Goal: Information Seeking & Learning: Learn about a topic

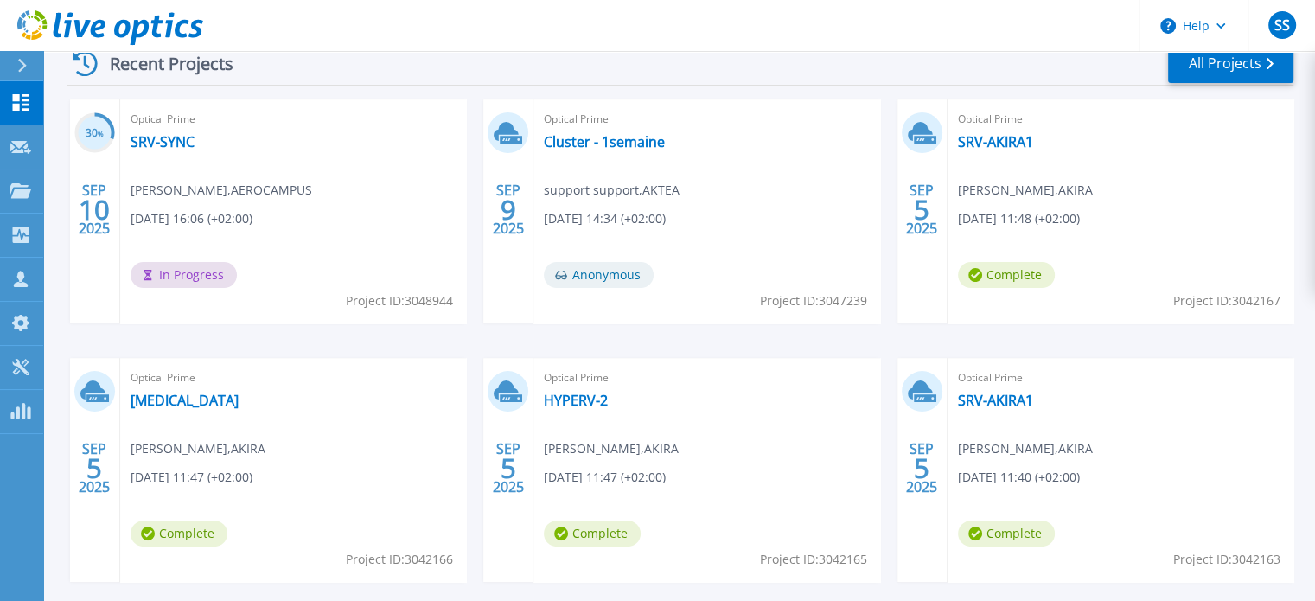
scroll to position [347, 0]
click at [1235, 73] on link "All Projects" at bounding box center [1230, 65] width 125 height 39
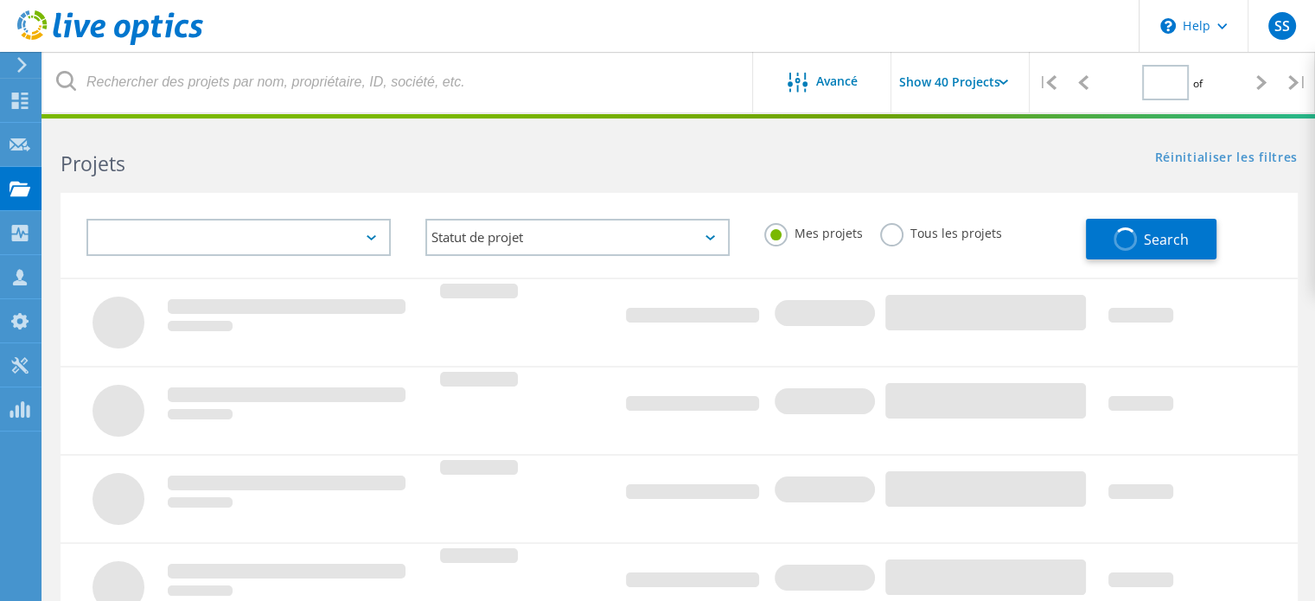
type input "1"
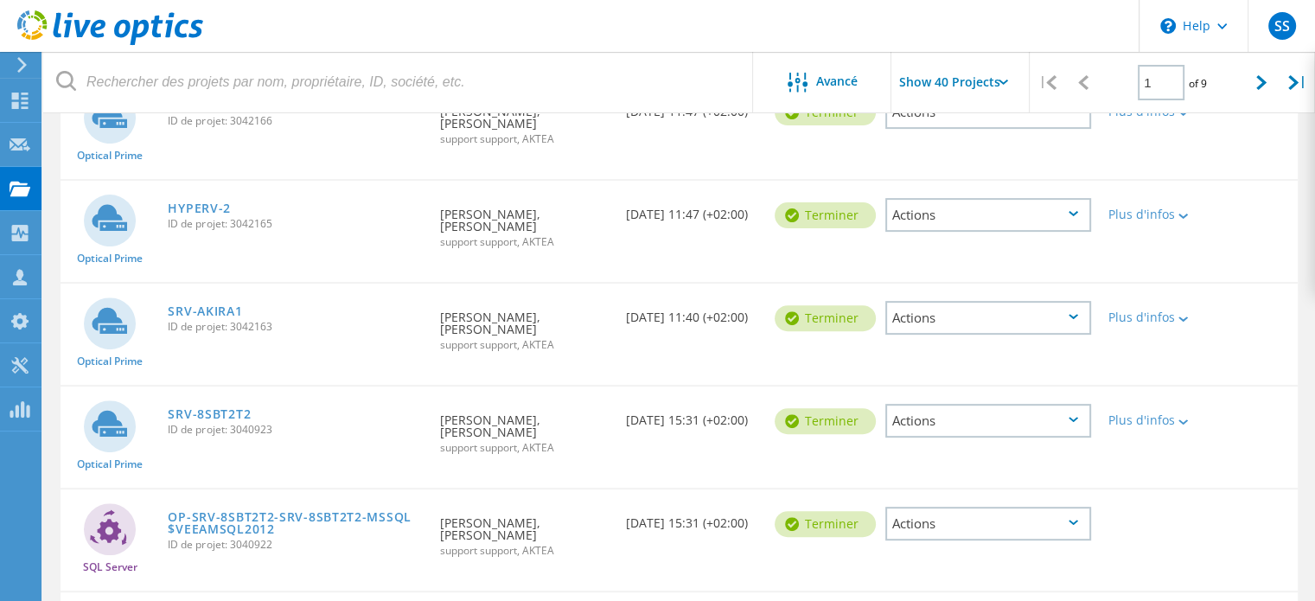
scroll to position [515, 0]
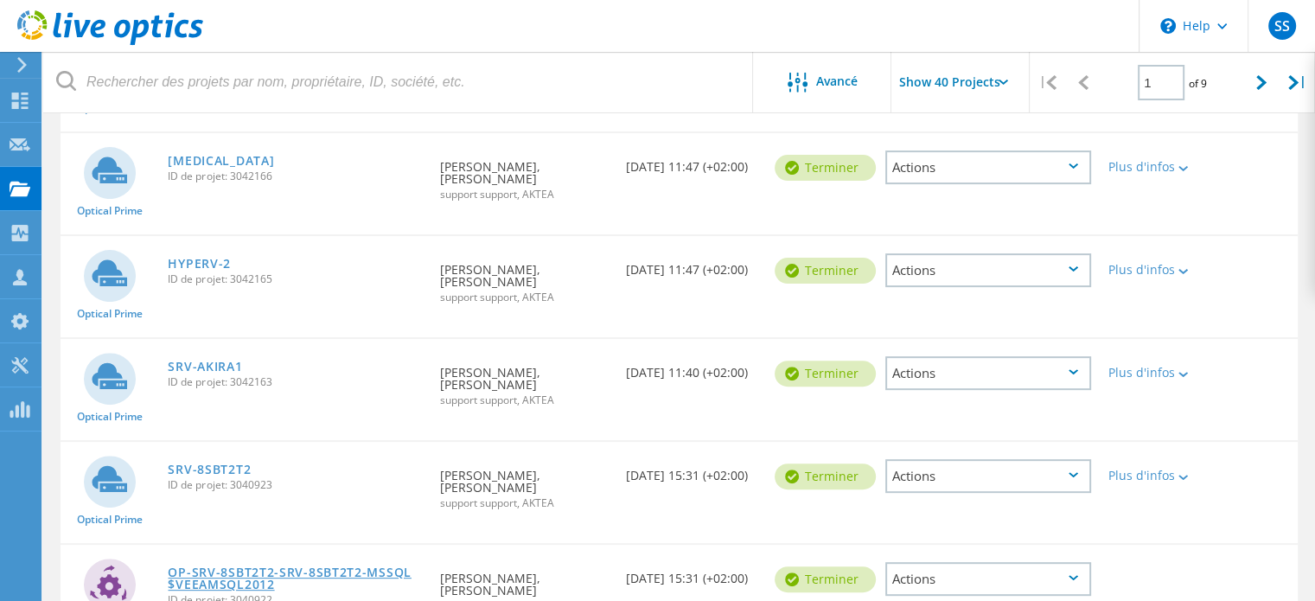
click at [240, 566] on link "OP-SRV-8SBT2T2-SRV-8SBT2T2-MSSQL$VEEAMSQL2012" at bounding box center [295, 578] width 255 height 24
click at [238, 463] on link "SRV-8SBT2T2" at bounding box center [209, 469] width 83 height 12
click at [218, 360] on link "SRV-AKIRA1" at bounding box center [205, 366] width 74 height 12
click at [213, 258] on link "HYPERV-2" at bounding box center [199, 264] width 63 height 12
click at [214, 155] on link "DELIRIUM" at bounding box center [221, 161] width 106 height 12
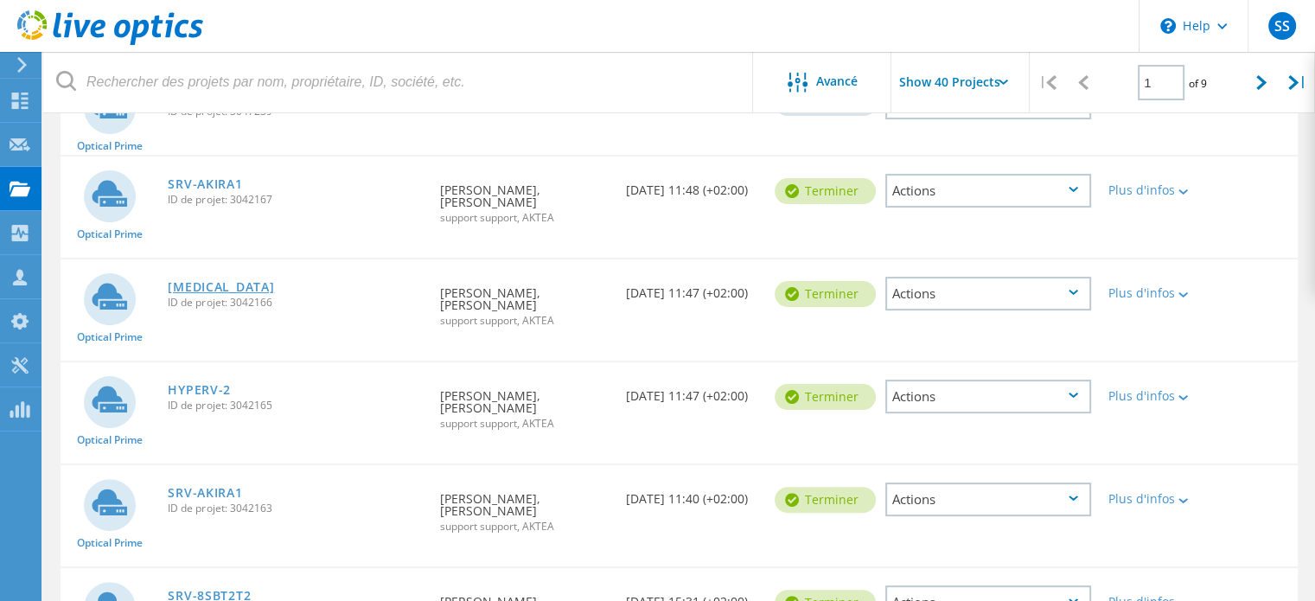
scroll to position [377, 0]
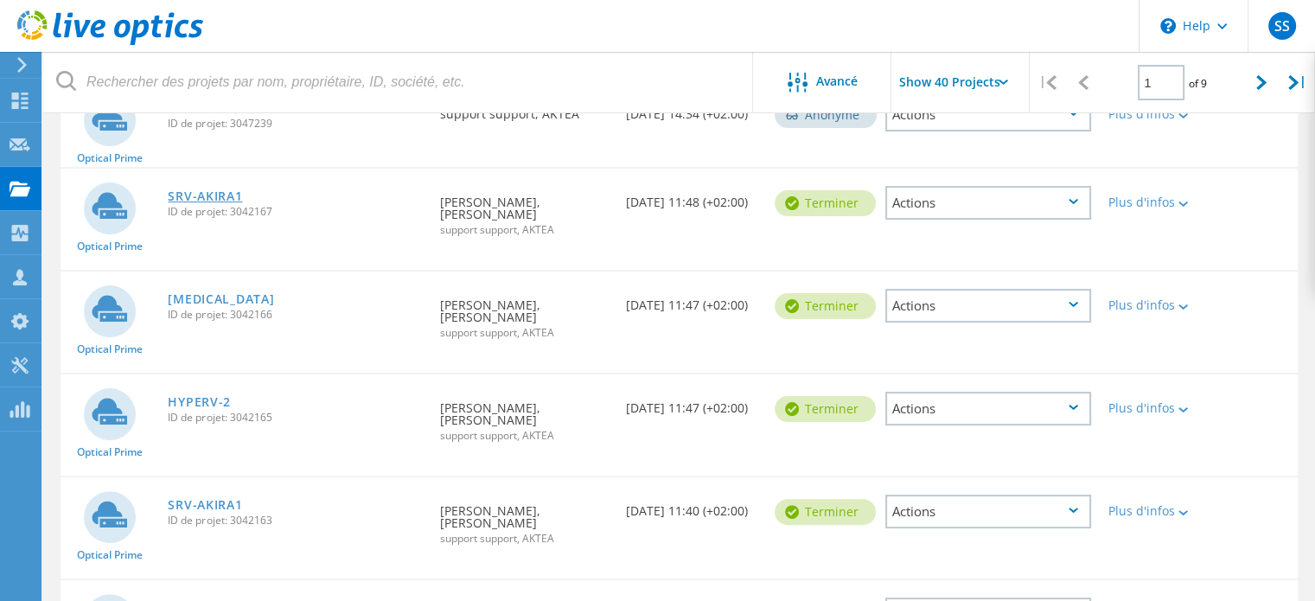
click at [204, 190] on link "SRV-AKIRA1" at bounding box center [205, 196] width 74 height 12
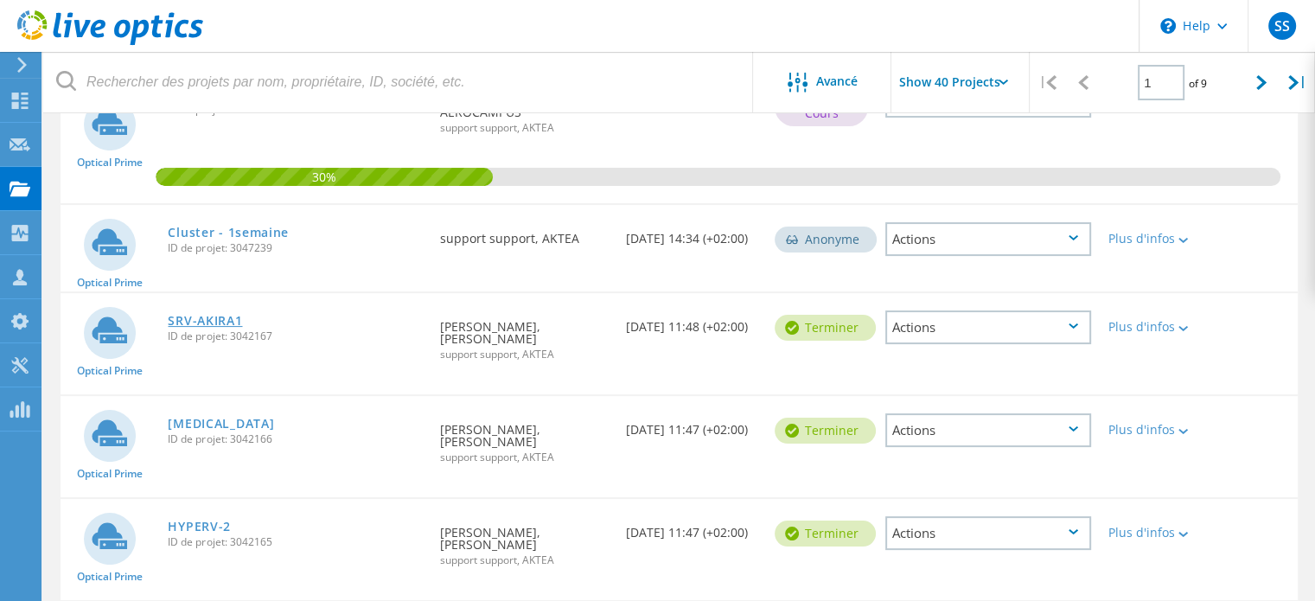
scroll to position [204, 0]
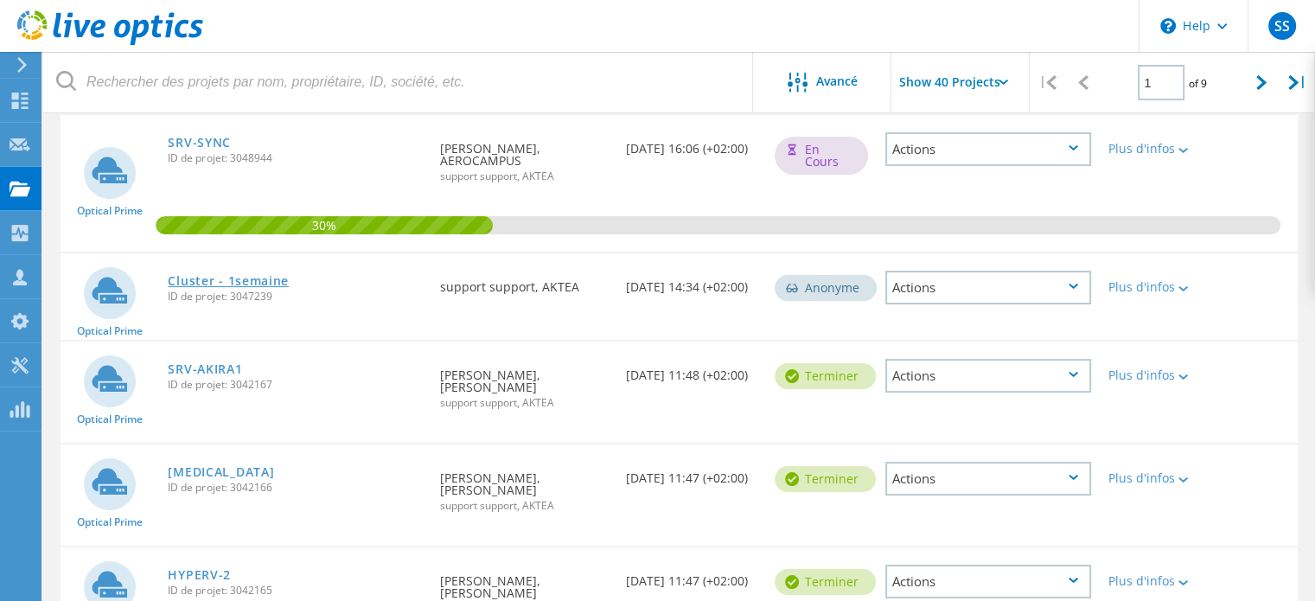
click at [238, 281] on link "Cluster - 1semaine" at bounding box center [228, 281] width 121 height 12
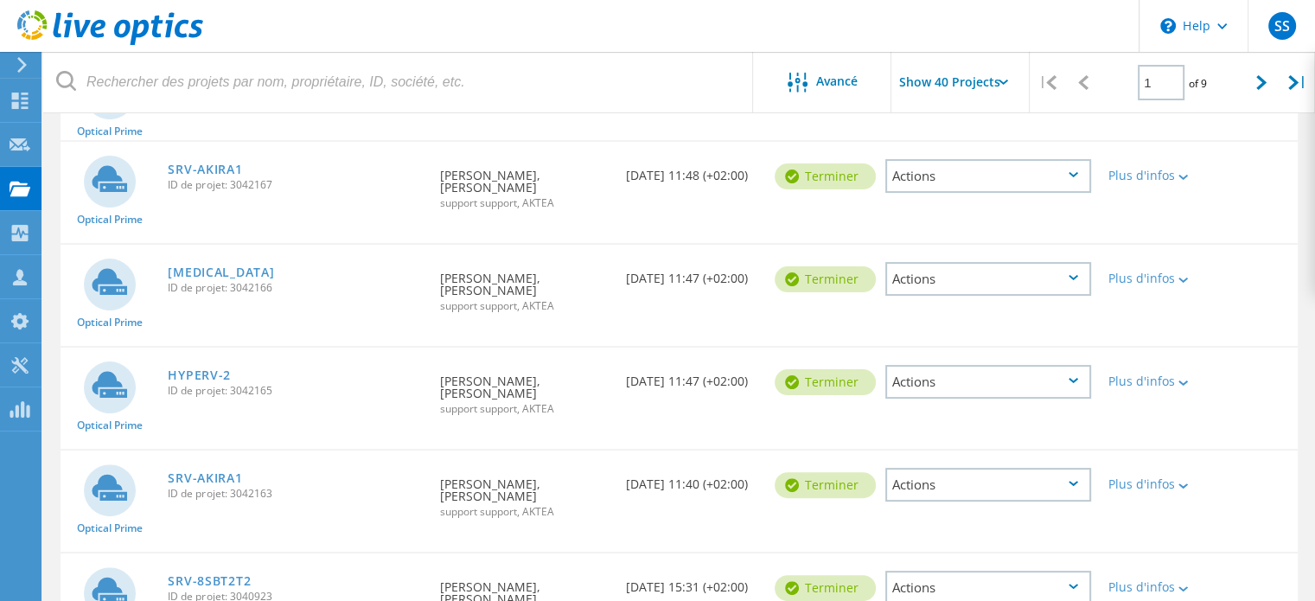
scroll to position [424, 0]
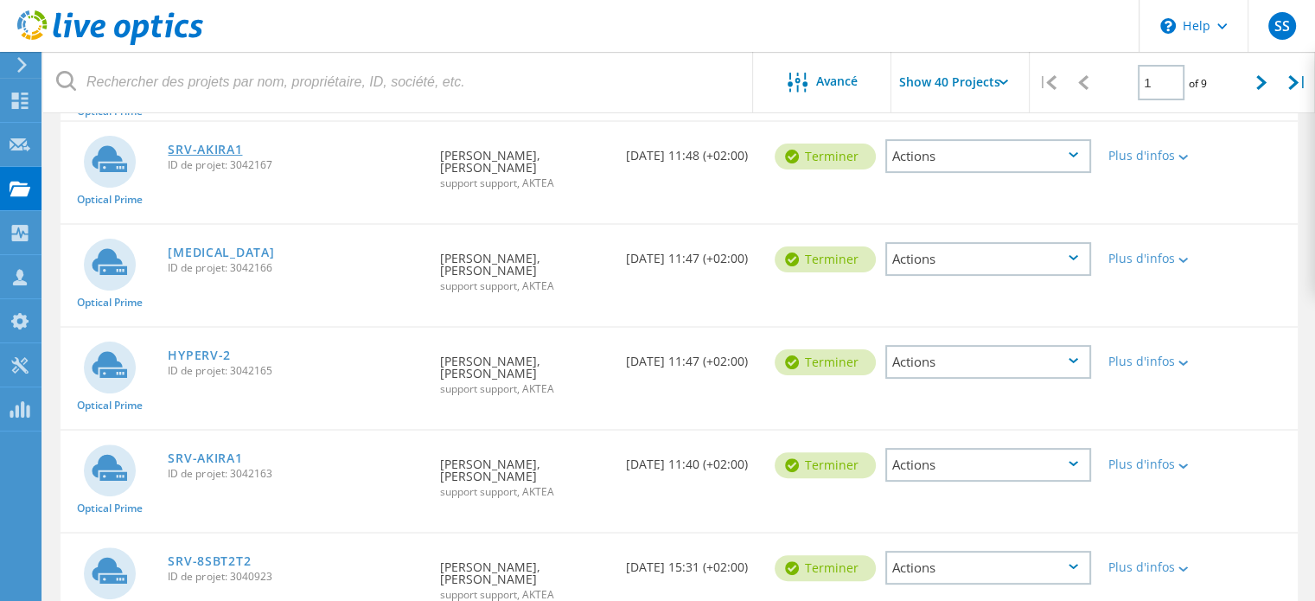
click at [194, 145] on link "SRV-AKIRA1" at bounding box center [205, 149] width 74 height 12
click at [204, 246] on link "DELIRIUM" at bounding box center [221, 252] width 106 height 12
click at [201, 349] on link "HYPERV-2" at bounding box center [199, 355] width 63 height 12
click at [197, 452] on link "SRV-AKIRA1" at bounding box center [205, 458] width 74 height 12
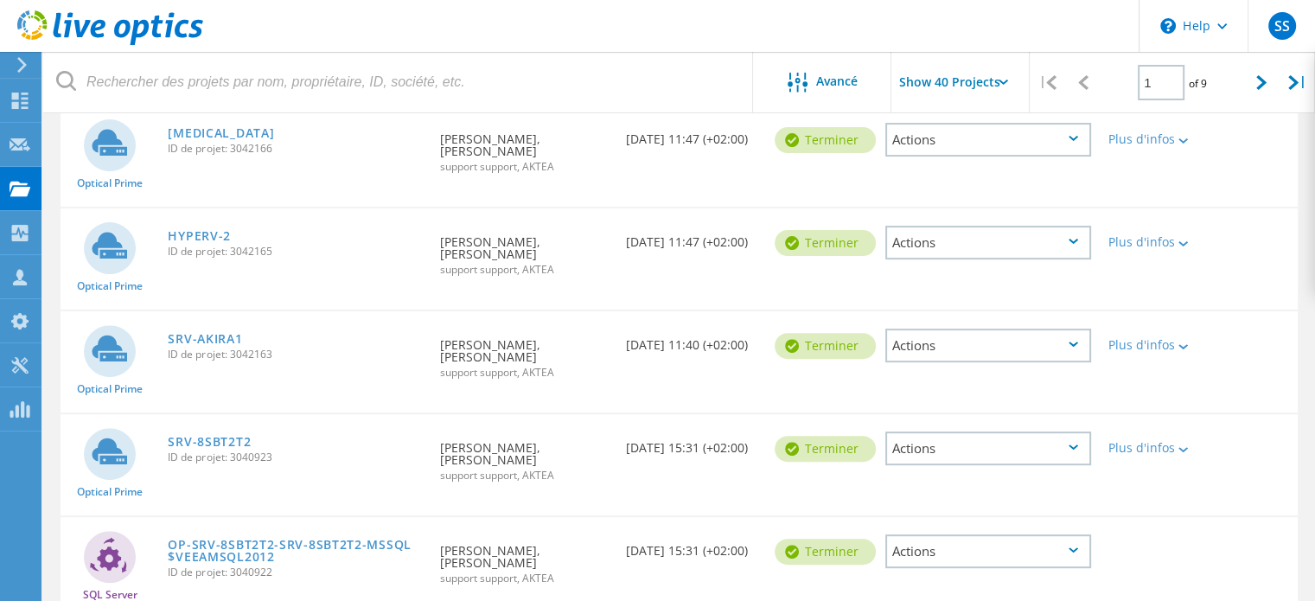
scroll to position [553, 0]
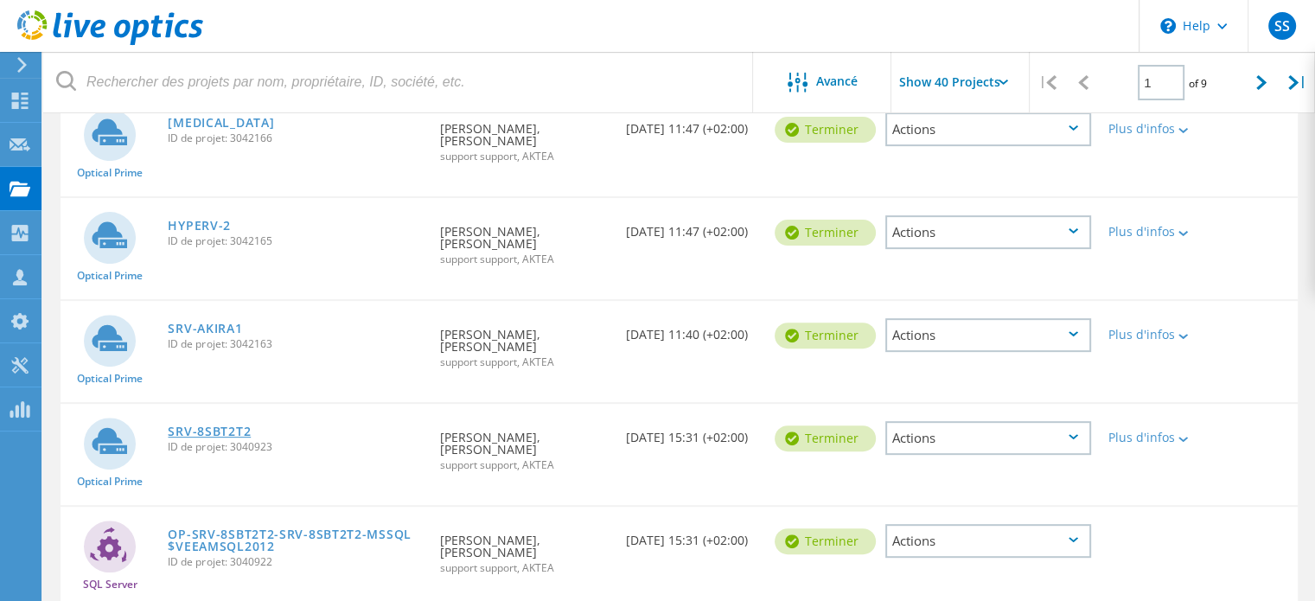
click at [214, 425] on link "SRV-8SBT2T2" at bounding box center [209, 431] width 83 height 12
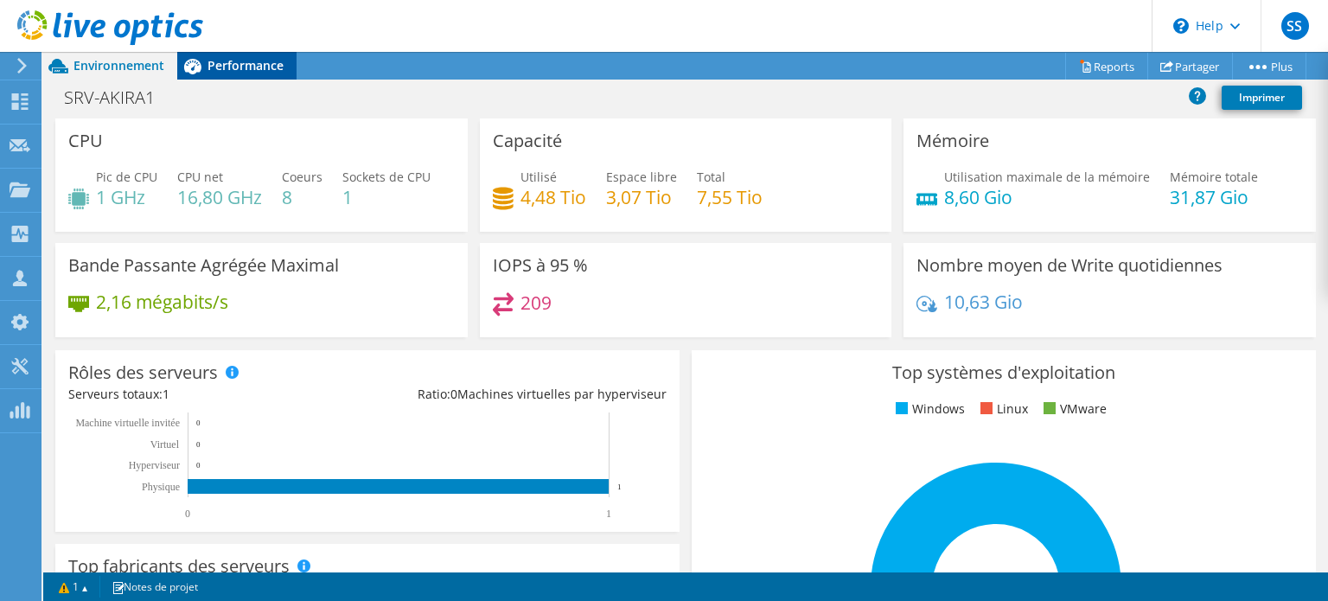
click at [246, 65] on span "Performance" at bounding box center [245, 65] width 76 height 16
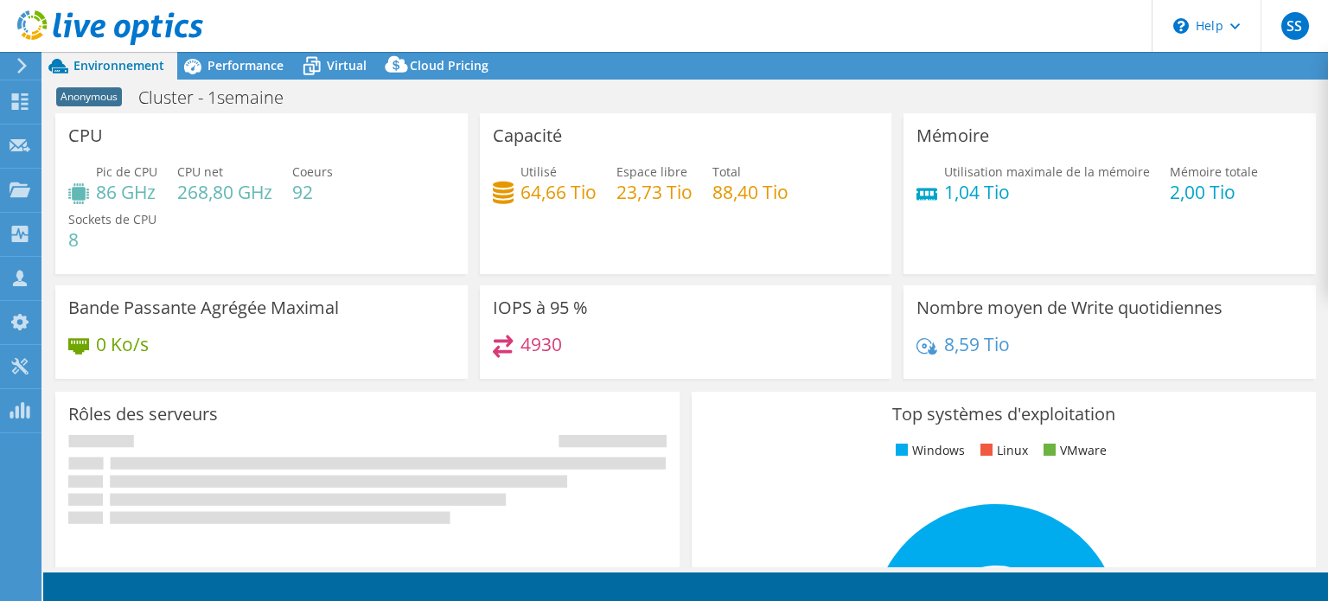
select select "USD"
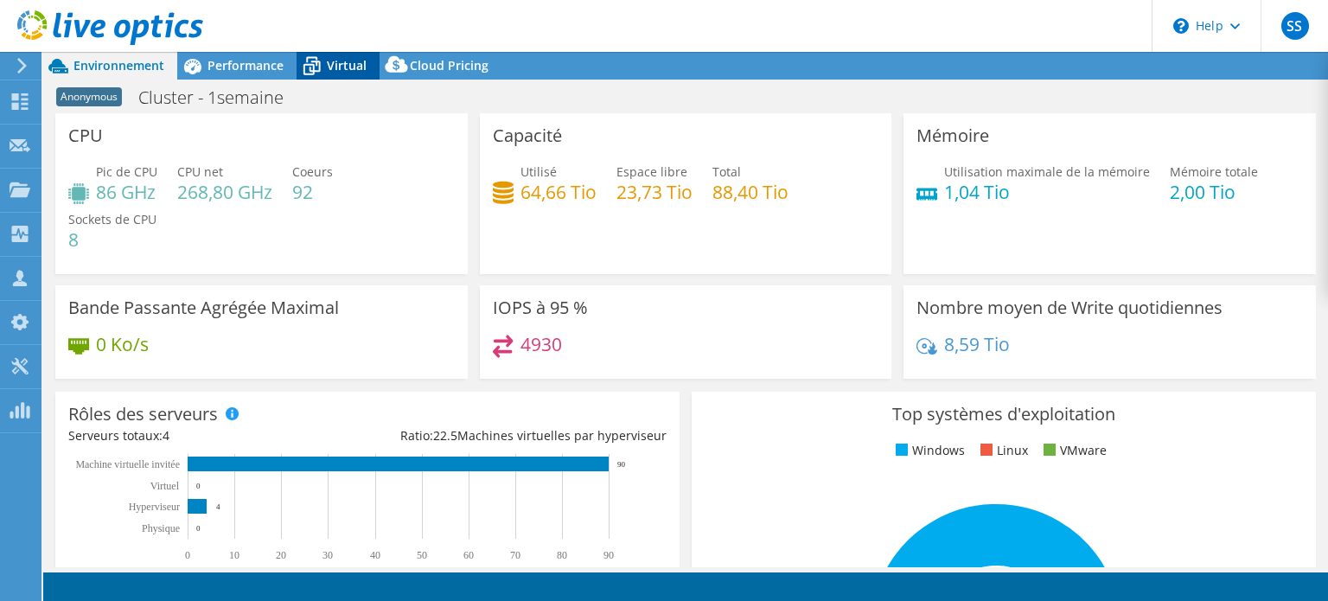
click at [331, 72] on span "Virtual" at bounding box center [347, 65] width 40 height 16
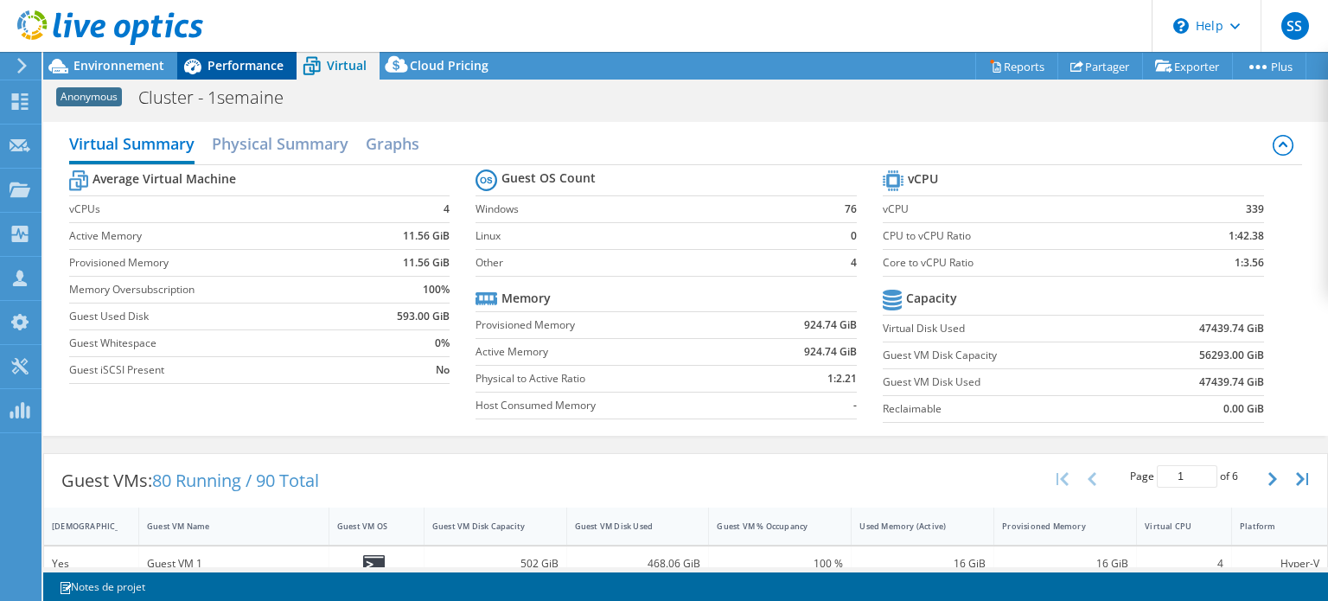
click at [270, 68] on span "Performance" at bounding box center [245, 65] width 76 height 16
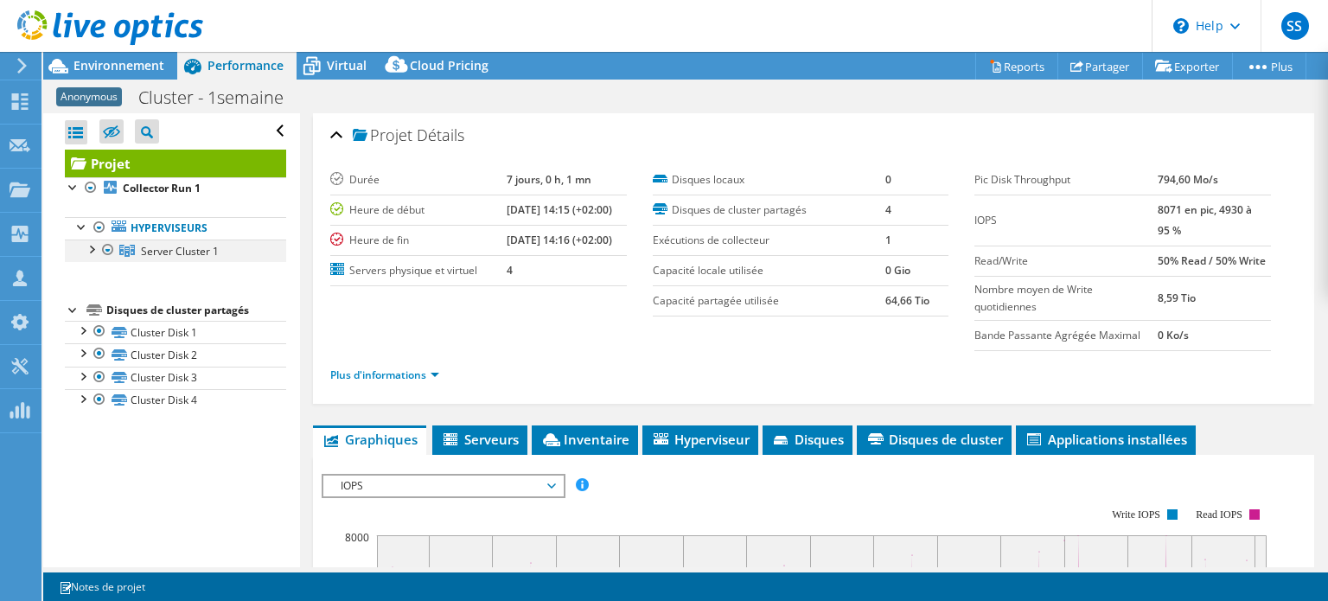
click at [93, 248] on div at bounding box center [90, 247] width 17 height 17
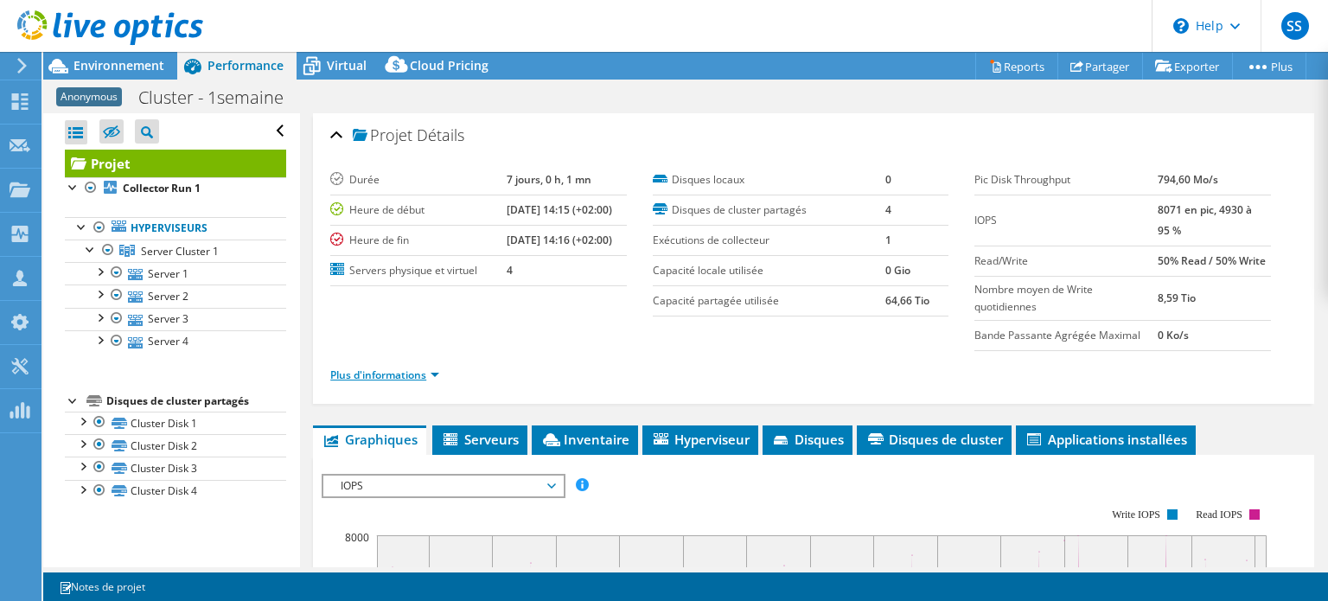
click at [417, 369] on link "Plus d'informations" at bounding box center [384, 374] width 109 height 15
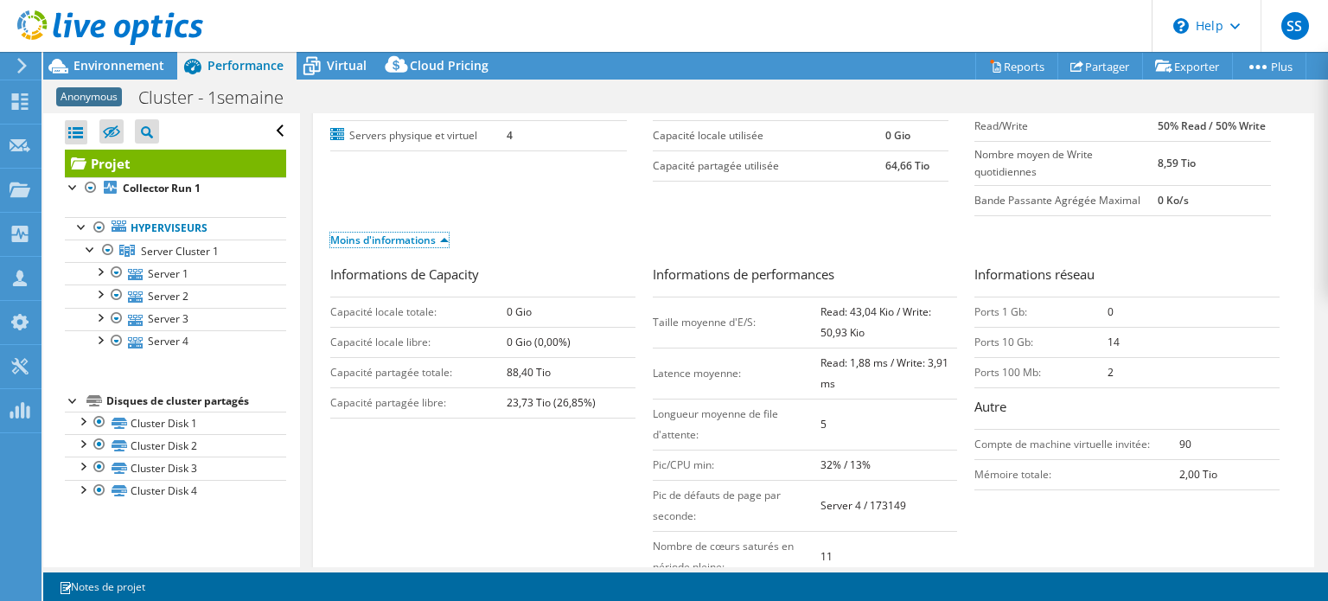
scroll to position [304, 0]
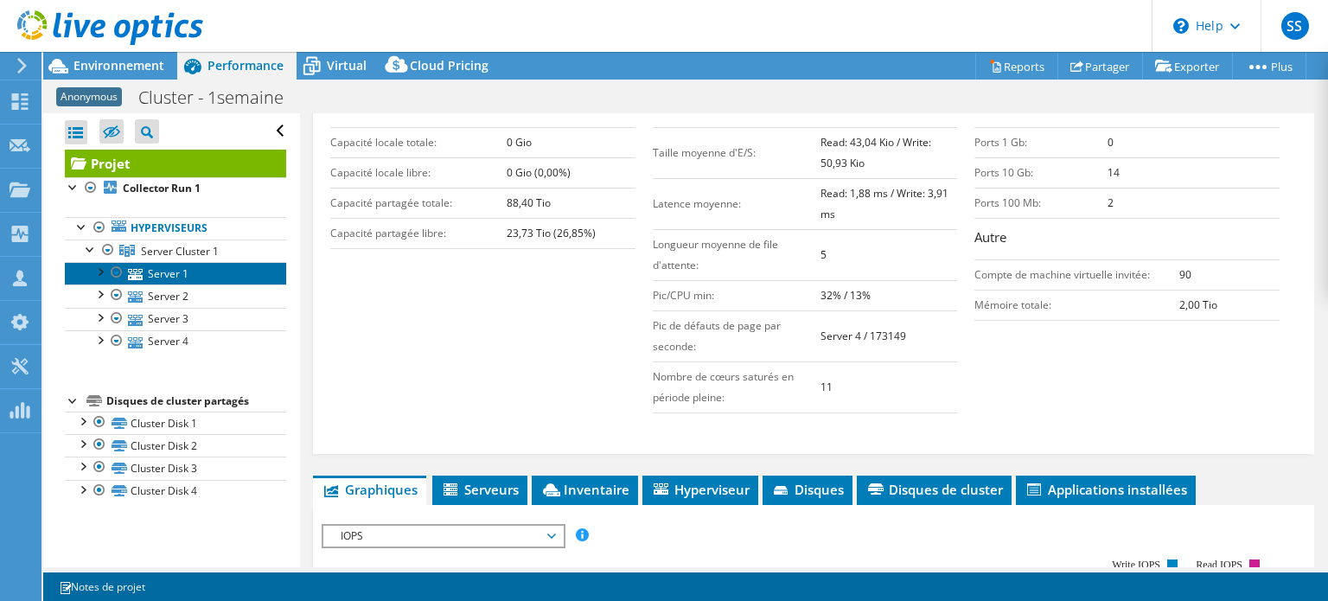
click at [171, 275] on link "Server 1" at bounding box center [175, 273] width 221 height 22
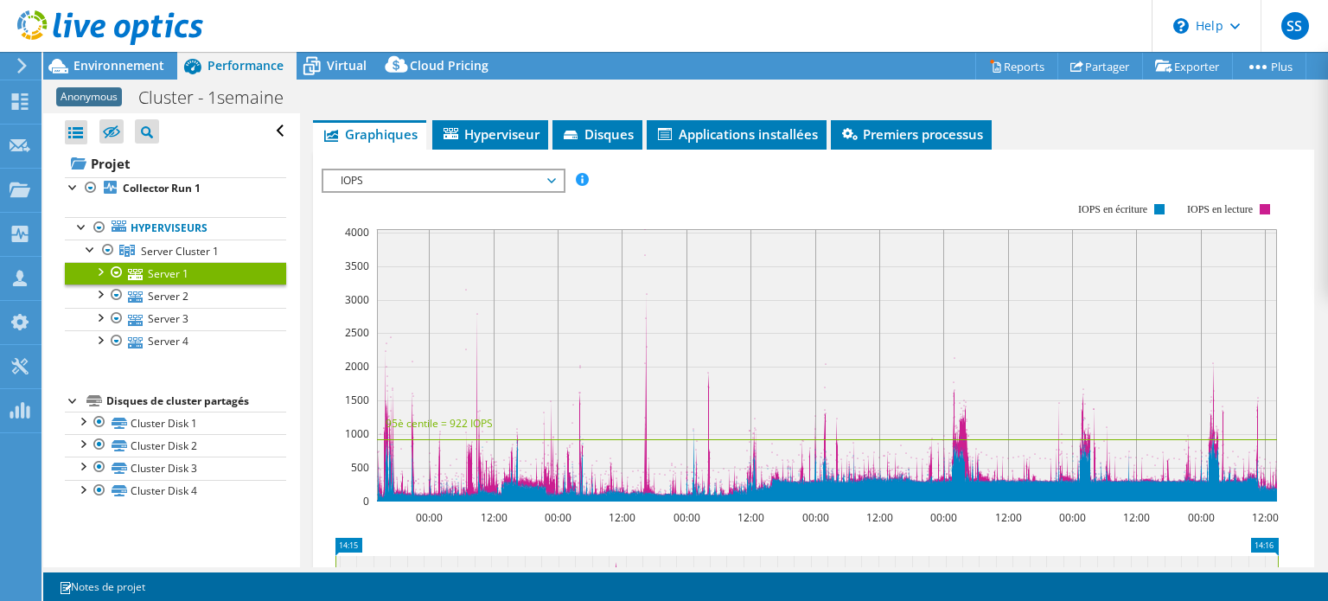
scroll to position [158, 0]
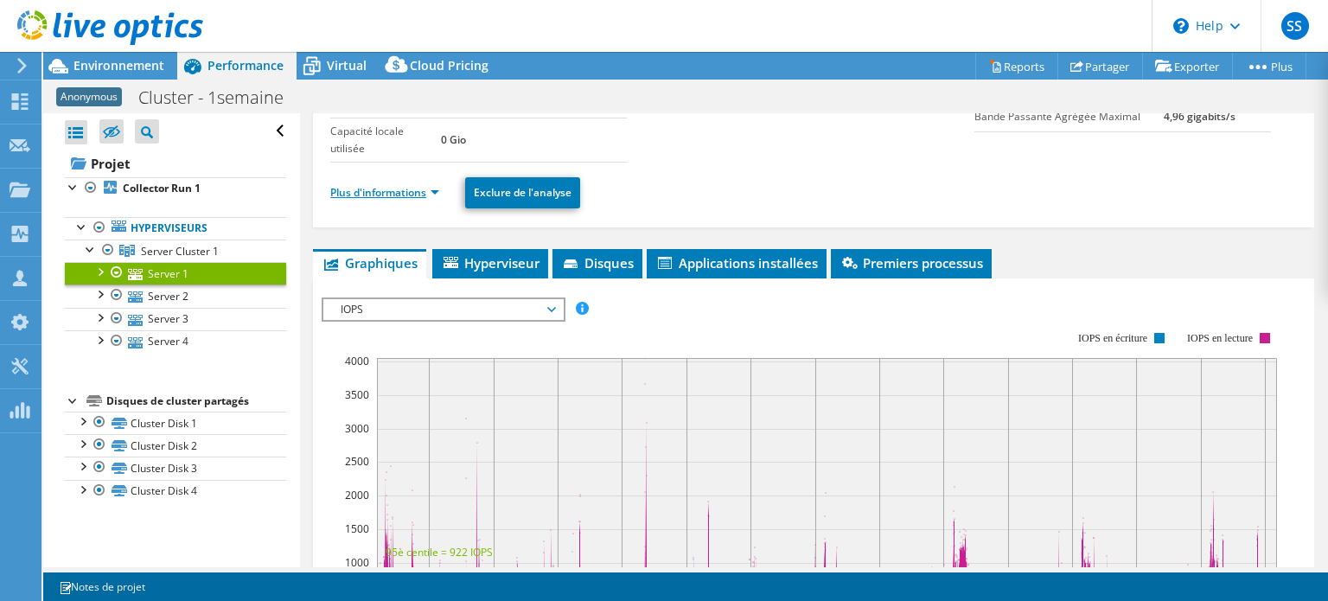
click at [360, 193] on link "Plus d'informations" at bounding box center [384, 192] width 109 height 15
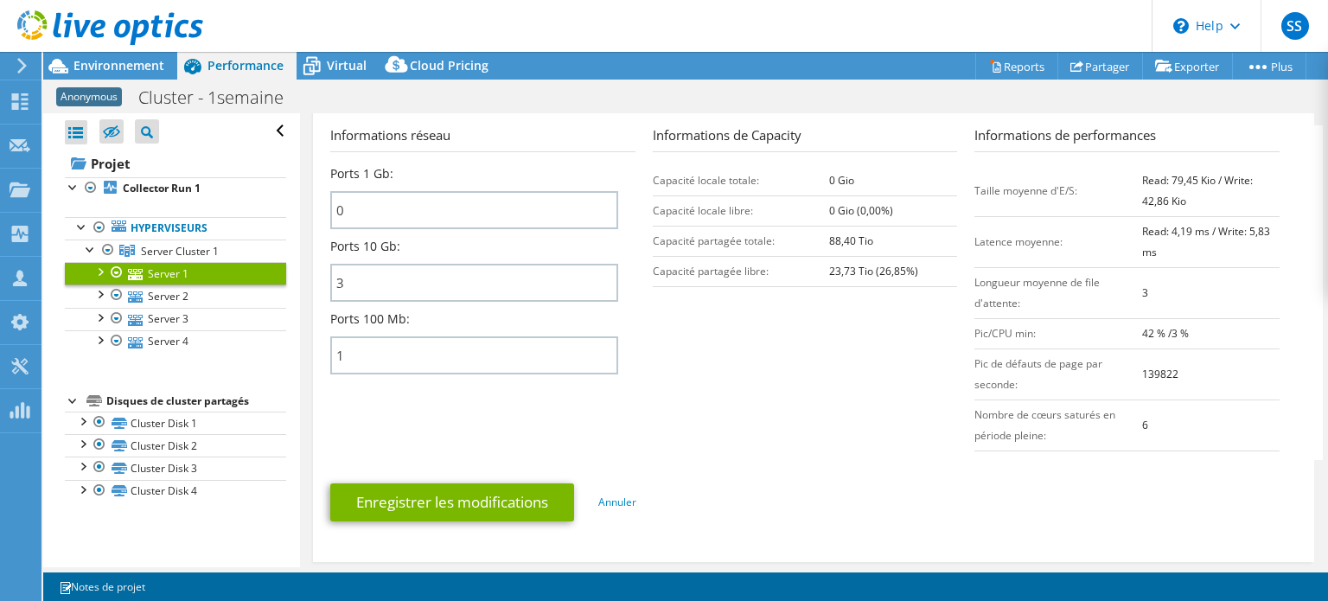
scroll to position [0, 0]
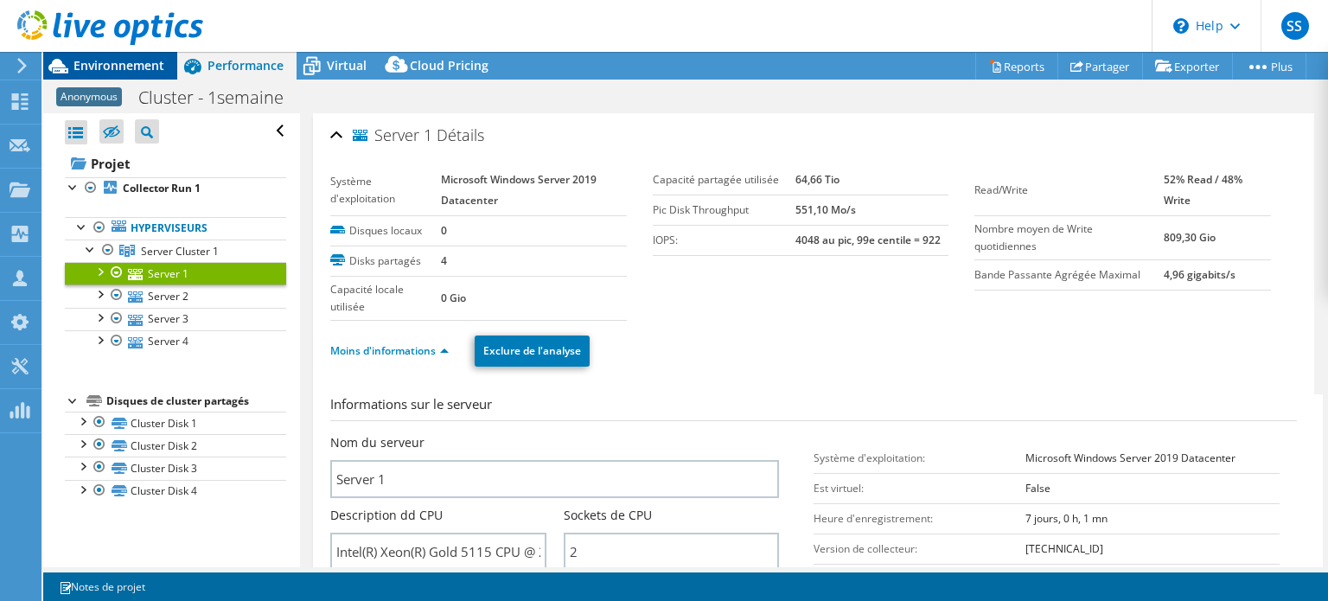
click at [123, 62] on span "Environnement" at bounding box center [118, 65] width 91 height 16
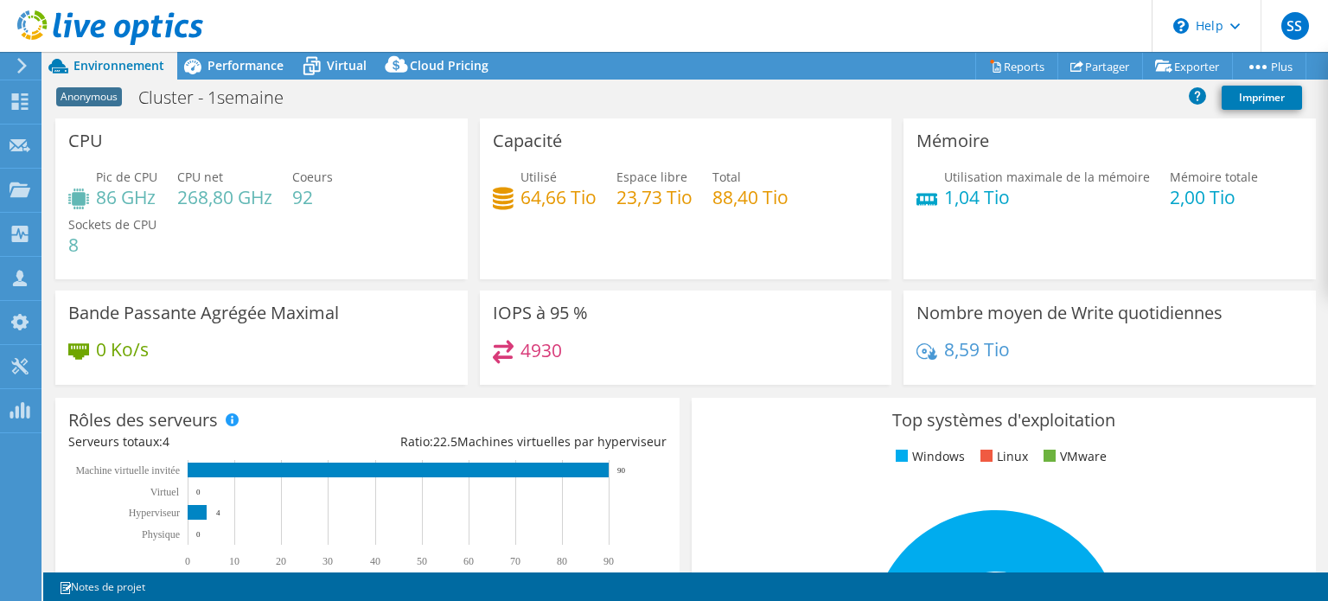
click at [99, 96] on span "Anonymous" at bounding box center [89, 96] width 66 height 19
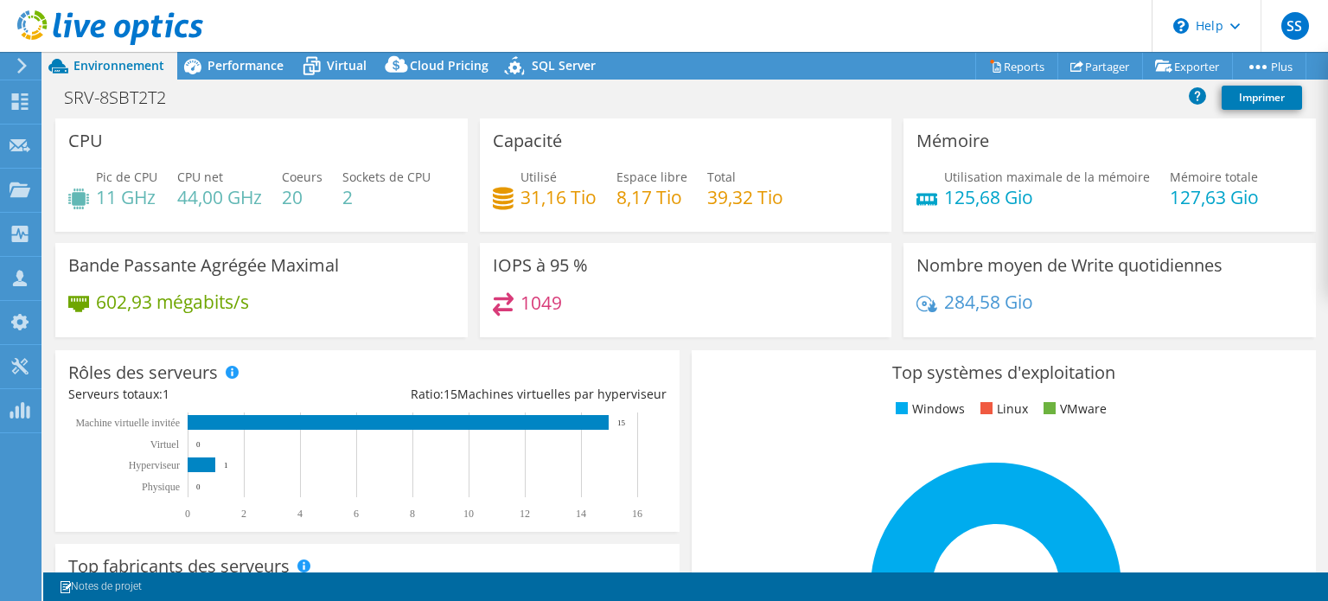
select select "USD"
click at [348, 61] on span "Virtual" at bounding box center [347, 65] width 40 height 16
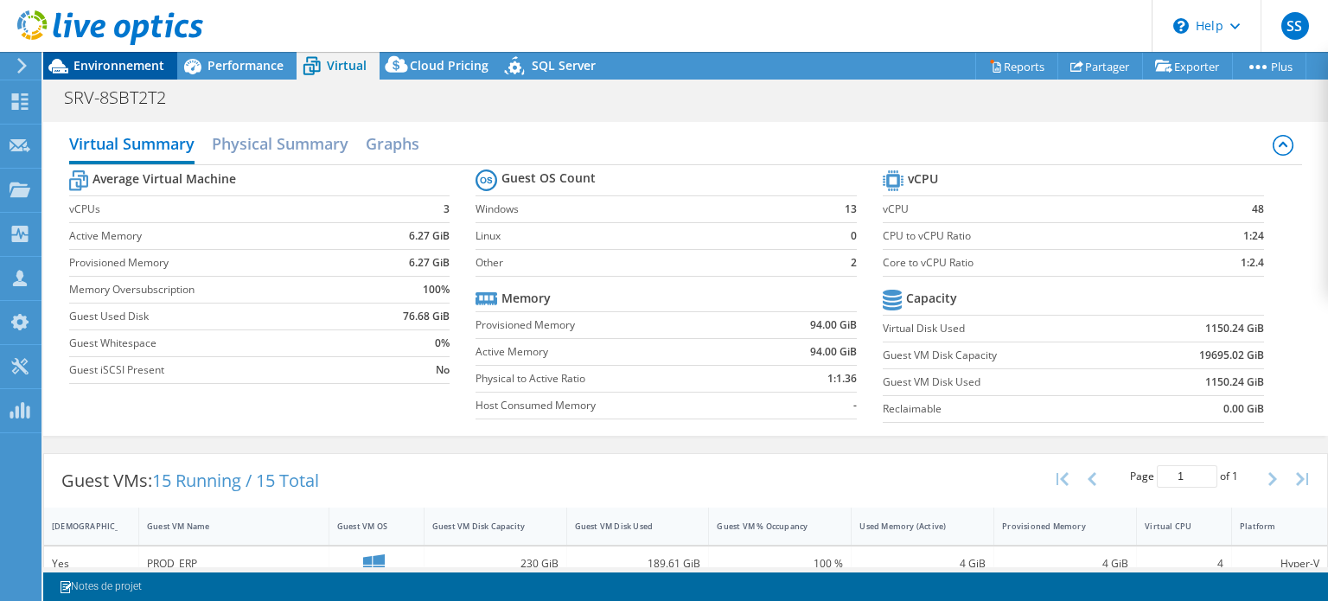
click at [134, 65] on span "Environnement" at bounding box center [118, 65] width 91 height 16
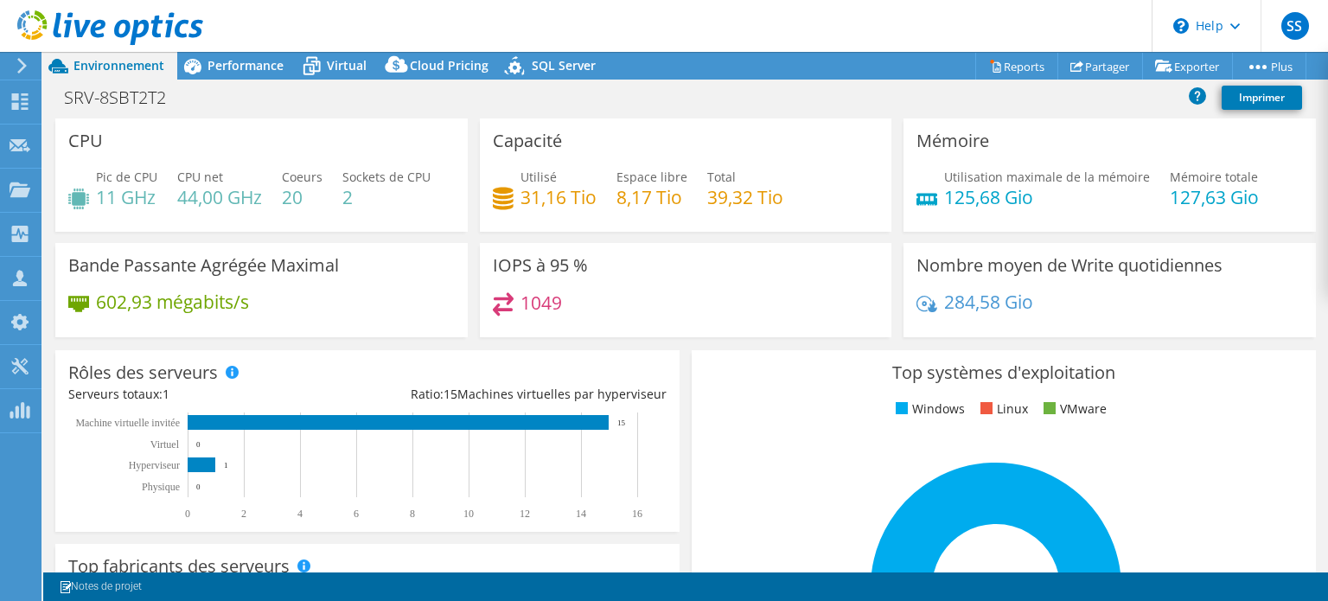
drag, startPoint x: 1327, startPoint y: 214, endPoint x: 1315, endPoint y: 426, distance: 212.1
click at [1315, 426] on div "CPU Pic de CPU 11 GHz CPU net 44,00 GHz Coeurs 20 Sockets de CPU 2 Capacité Uti…" at bounding box center [685, 345] width 1284 height 454
drag, startPoint x: 192, startPoint y: 109, endPoint x: 53, endPoint y: 109, distance: 139.2
click at [53, 109] on div "SRV-8SBT2T2 Imprimer" at bounding box center [685, 97] width 1284 height 32
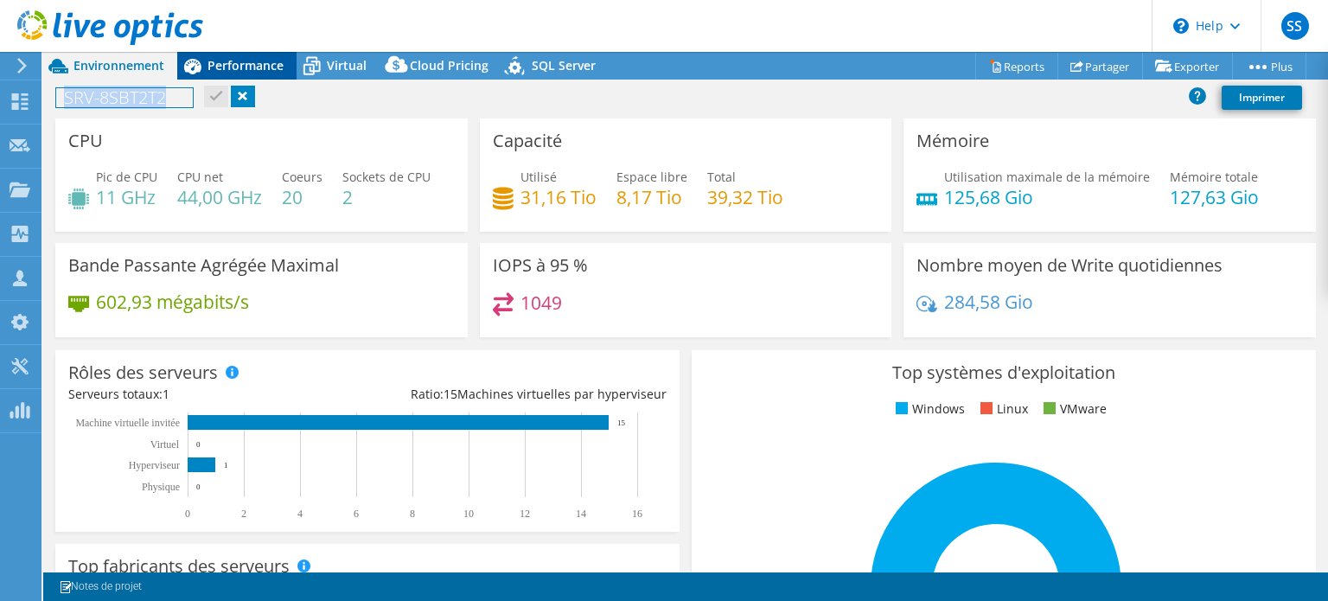
copy h1 "SRV-8SBT2T2"
click at [242, 58] on span "Performance" at bounding box center [245, 65] width 76 height 16
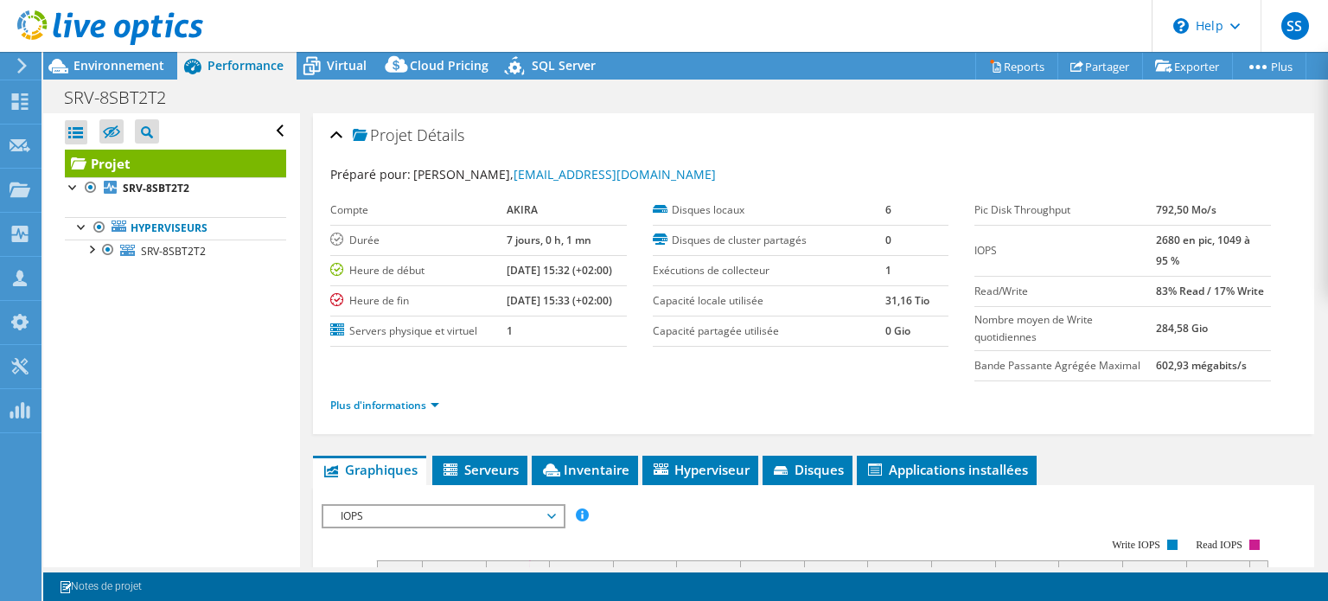
click at [144, 52] on div at bounding box center [101, 29] width 203 height 58
click at [149, 65] on span "Environnement" at bounding box center [118, 65] width 91 height 16
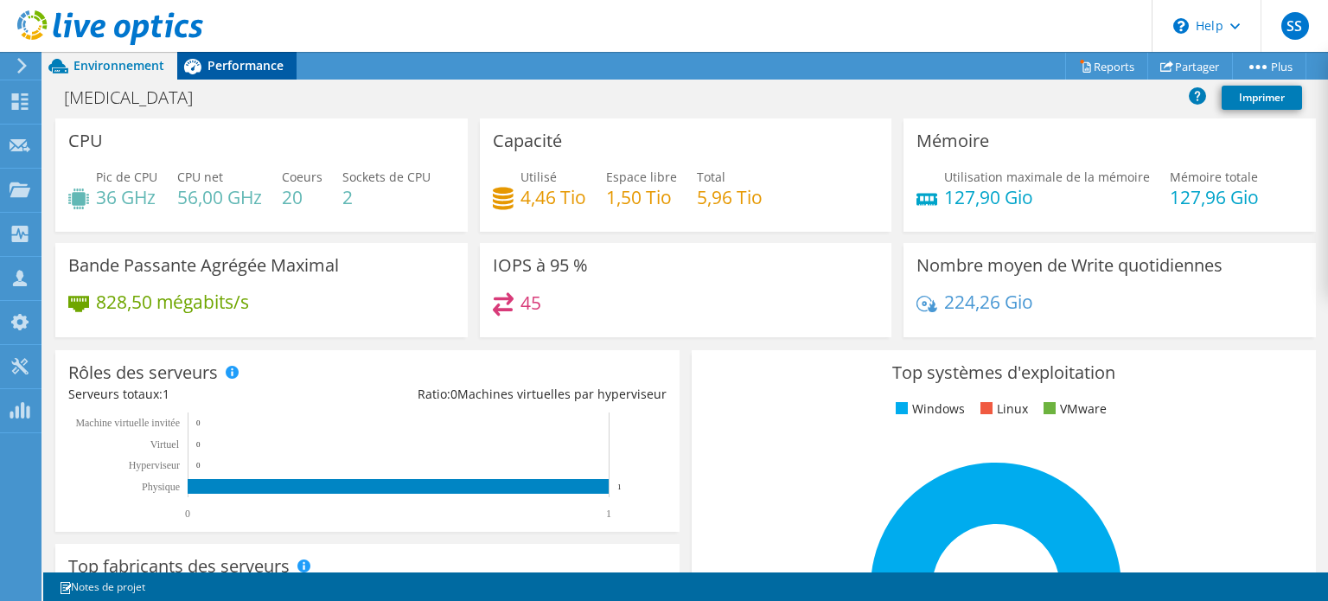
click at [242, 71] on span "Performance" at bounding box center [245, 65] width 76 height 16
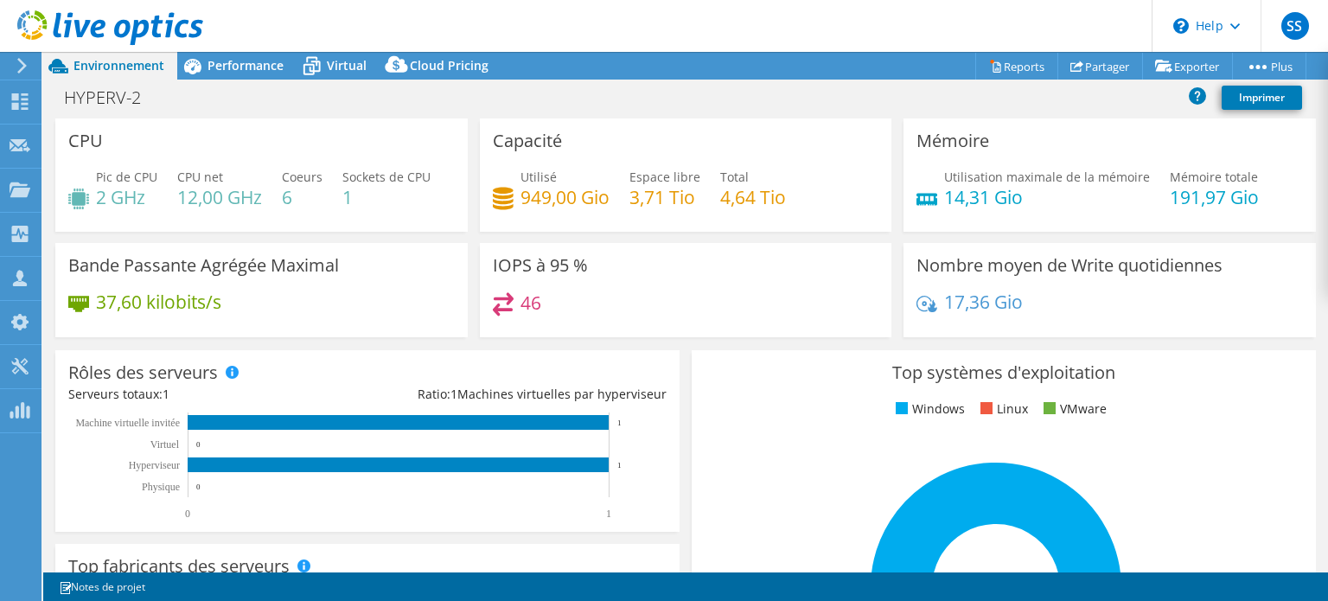
select select "USD"
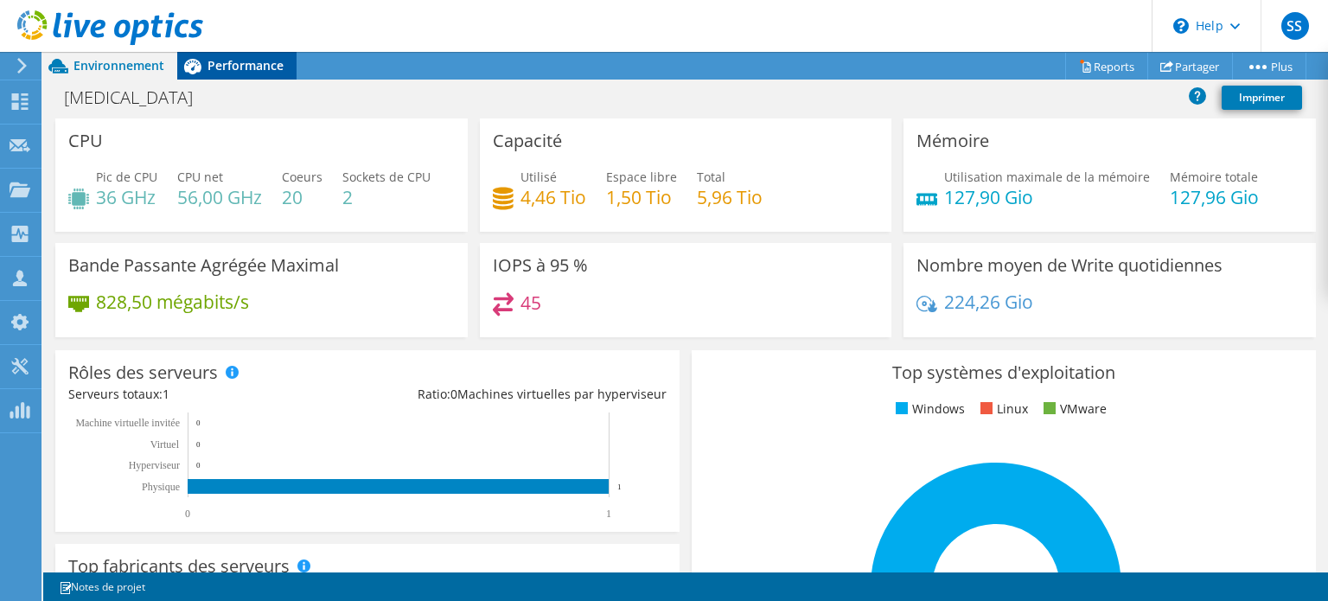
click at [257, 71] on span "Performance" at bounding box center [245, 65] width 76 height 16
click at [256, 62] on span "Performance" at bounding box center [245, 65] width 76 height 16
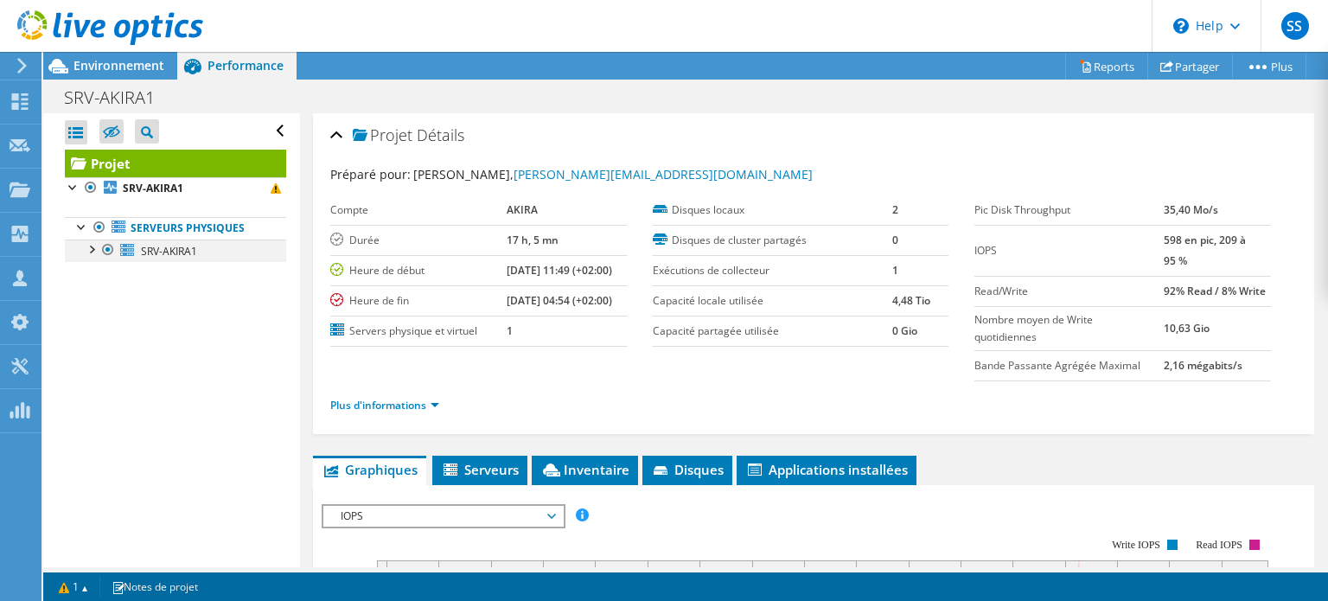
click at [88, 252] on div at bounding box center [90, 247] width 17 height 17
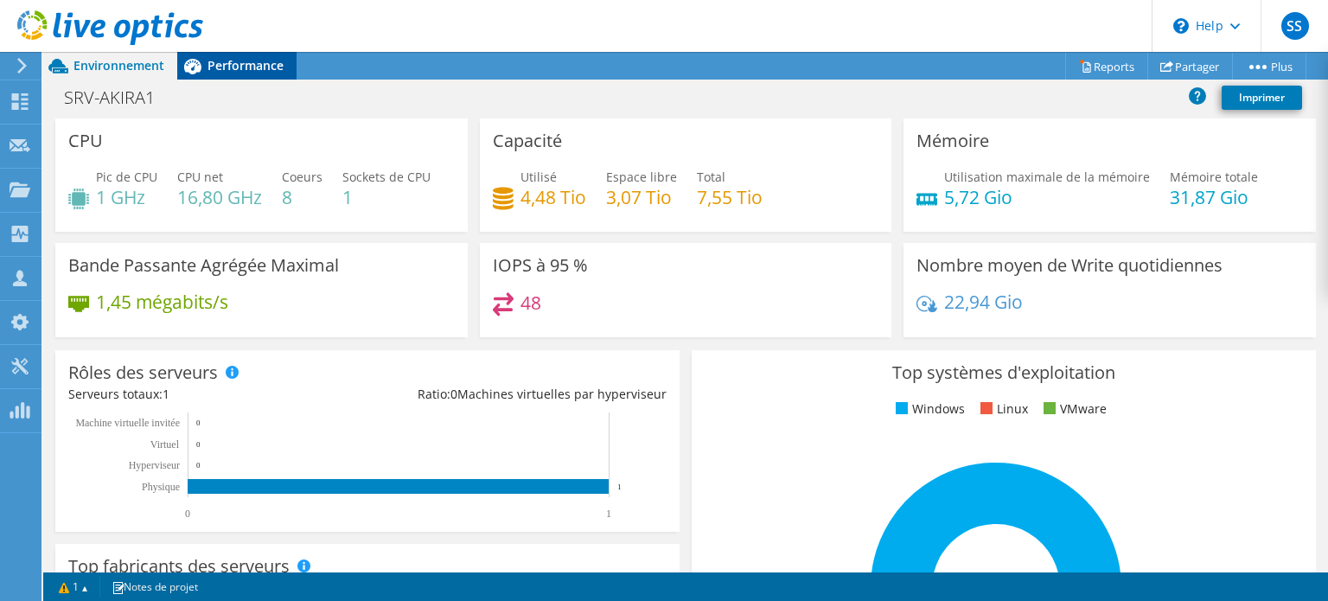
click at [226, 70] on span "Performance" at bounding box center [245, 65] width 76 height 16
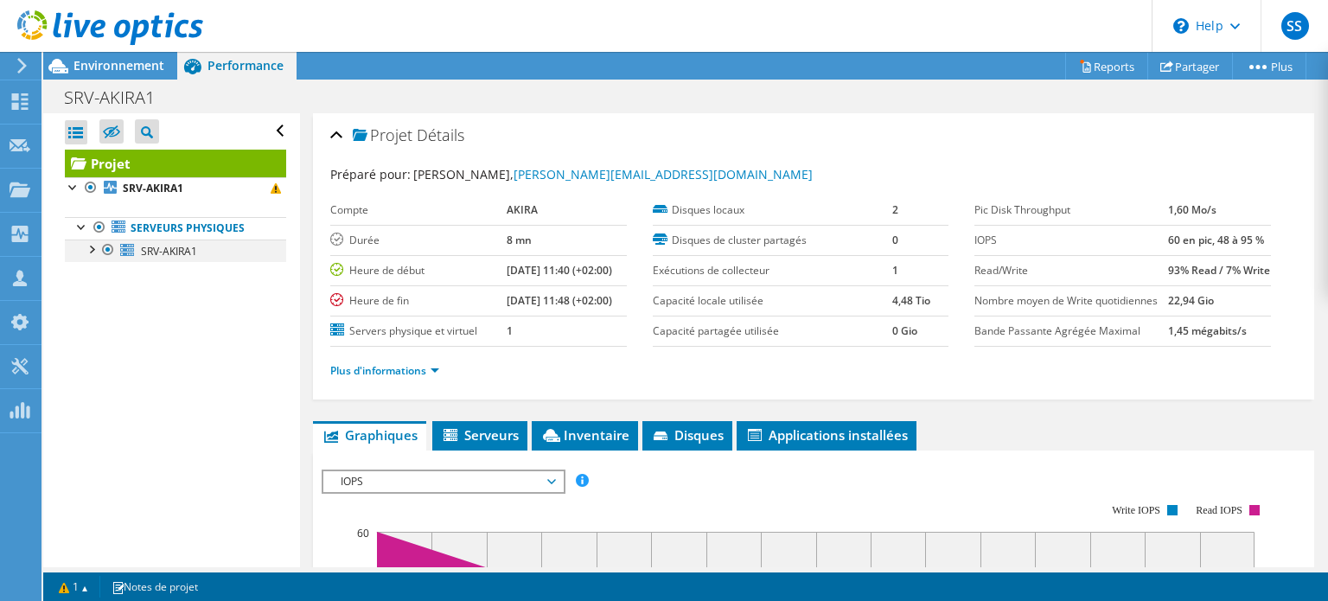
click at [93, 246] on div at bounding box center [90, 247] width 17 height 17
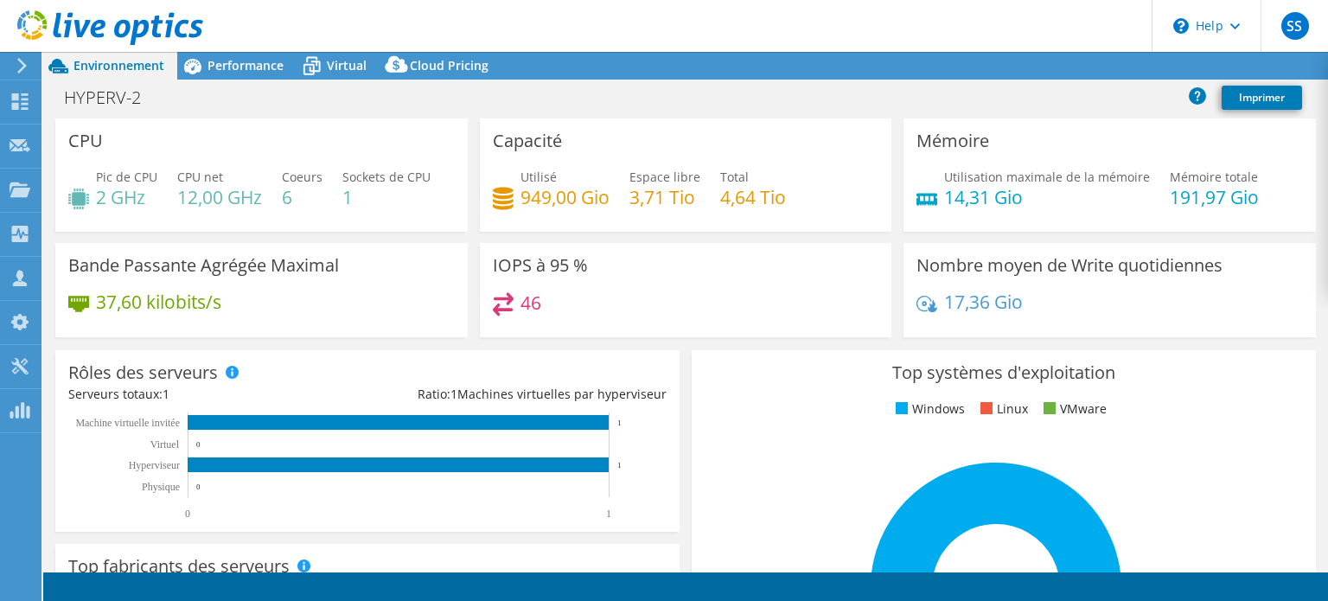
select select "USD"
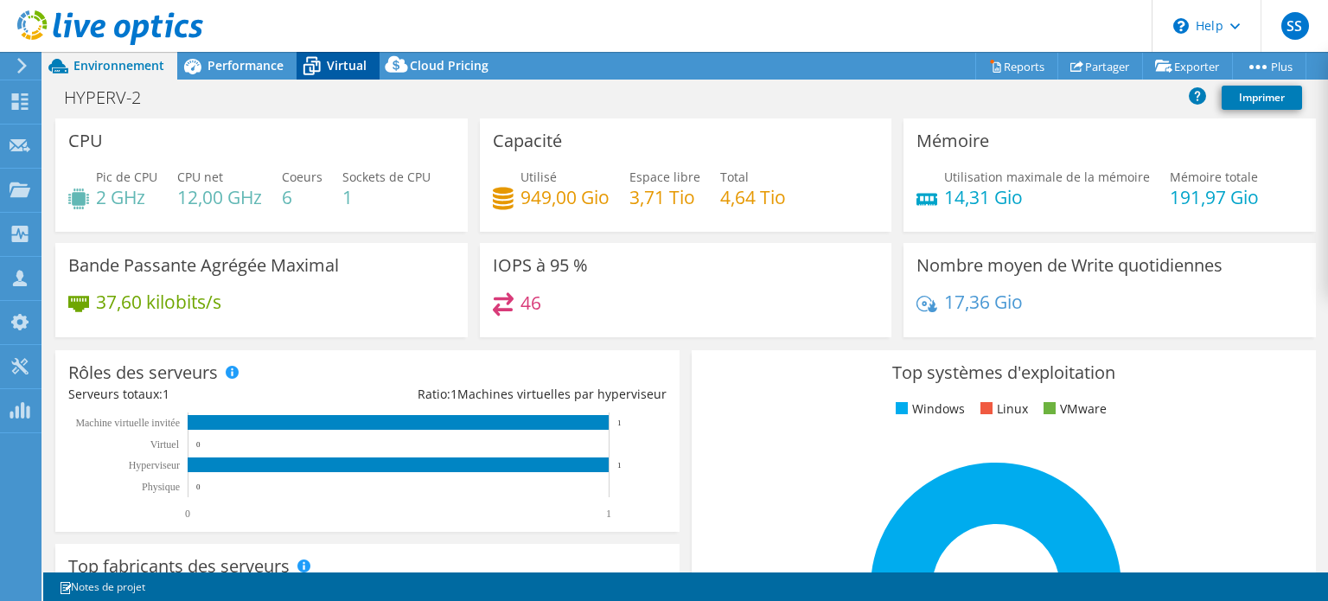
click at [348, 61] on span "Virtual" at bounding box center [347, 65] width 40 height 16
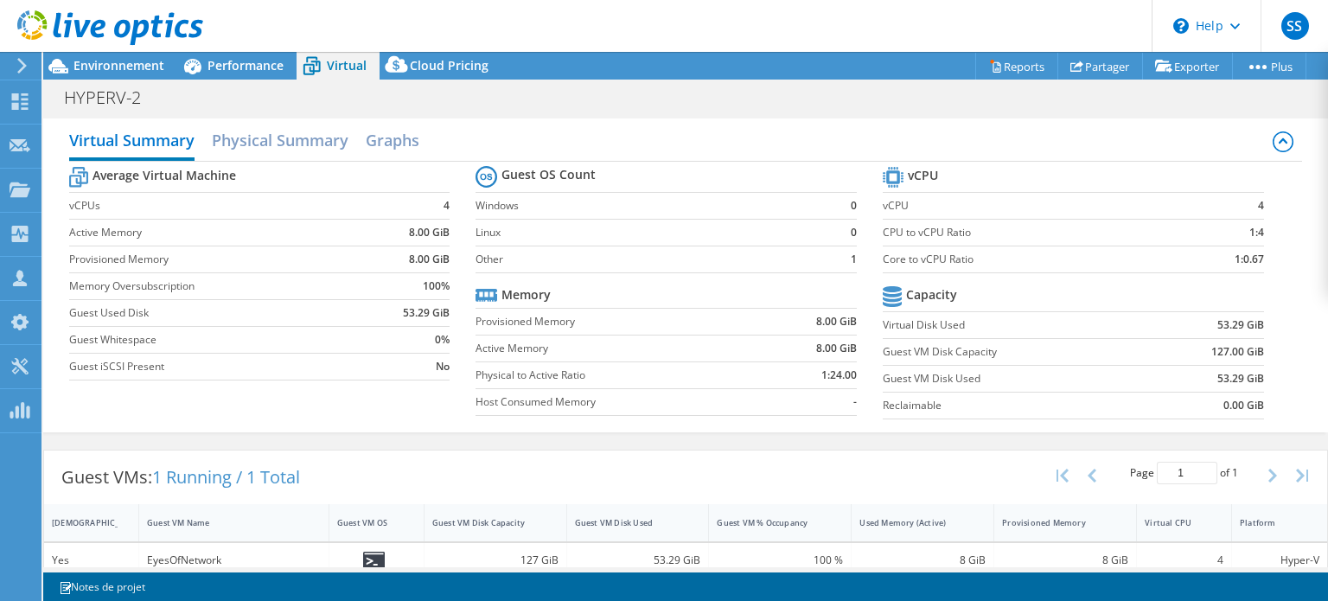
scroll to position [4, 0]
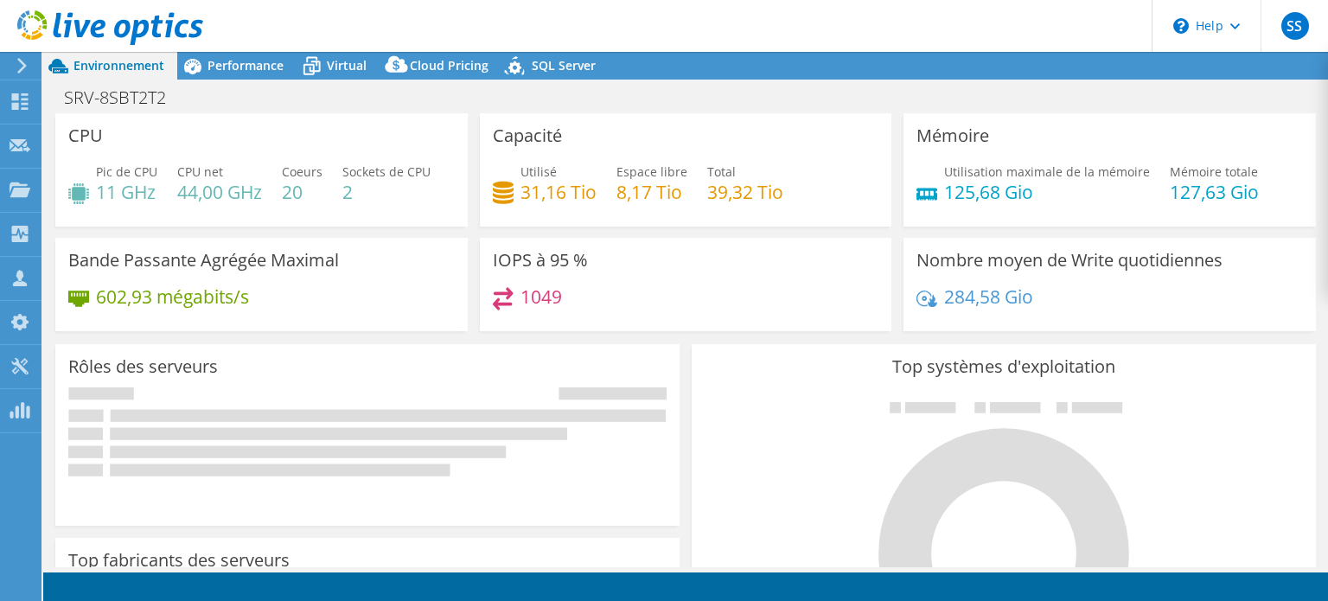
select select "USD"
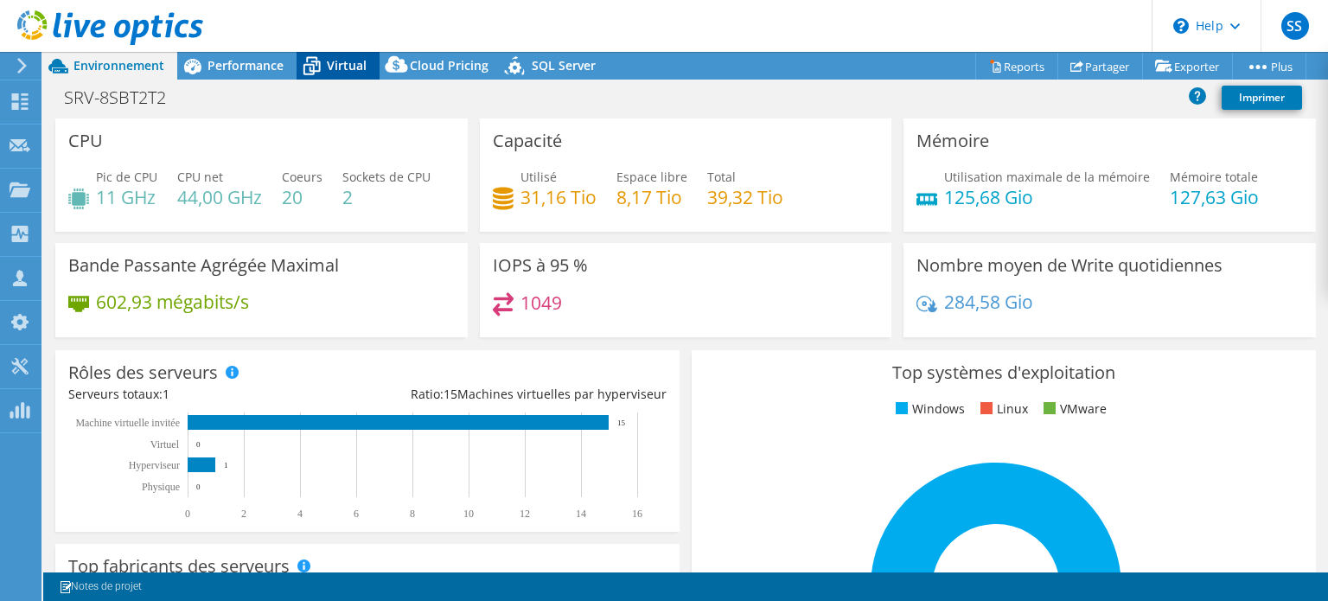
click at [349, 72] on span "Virtual" at bounding box center [347, 65] width 40 height 16
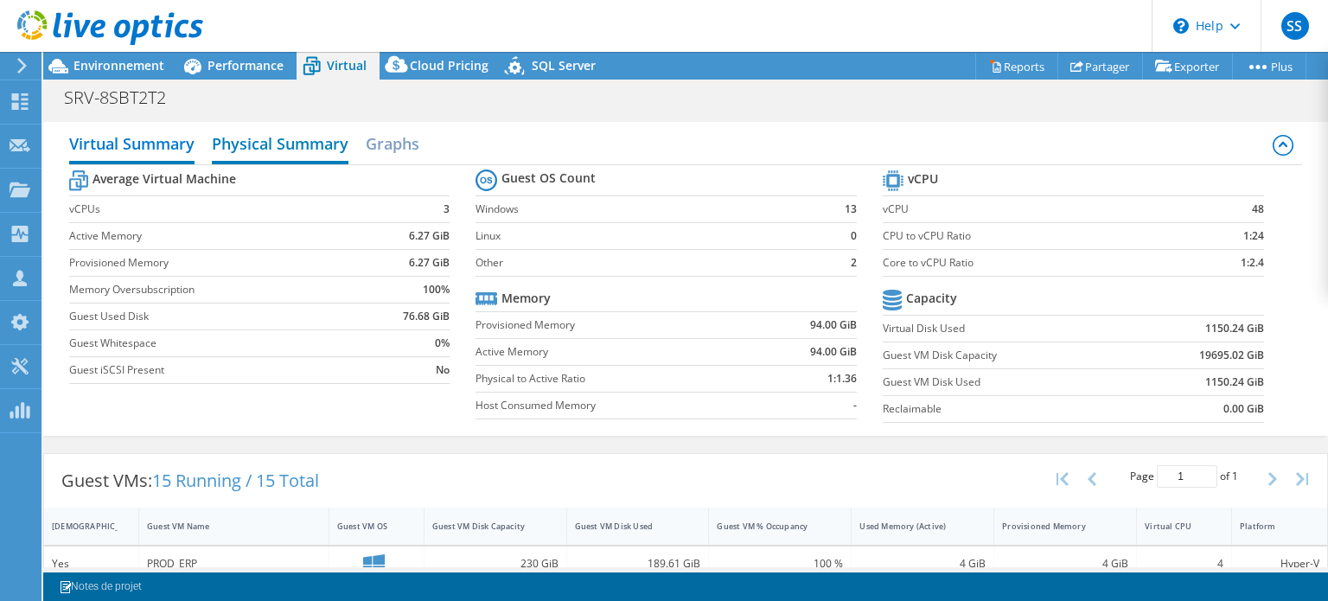
click at [301, 144] on h2 "Physical Summary" at bounding box center [280, 145] width 137 height 38
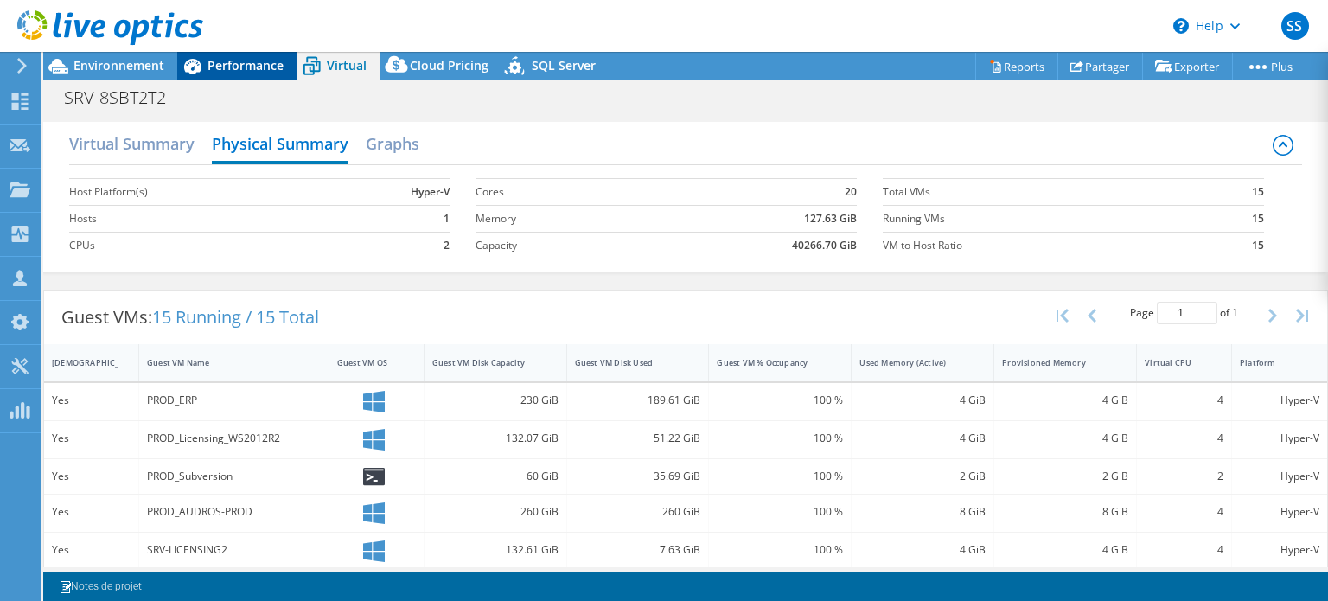
click at [258, 71] on span "Performance" at bounding box center [245, 65] width 76 height 16
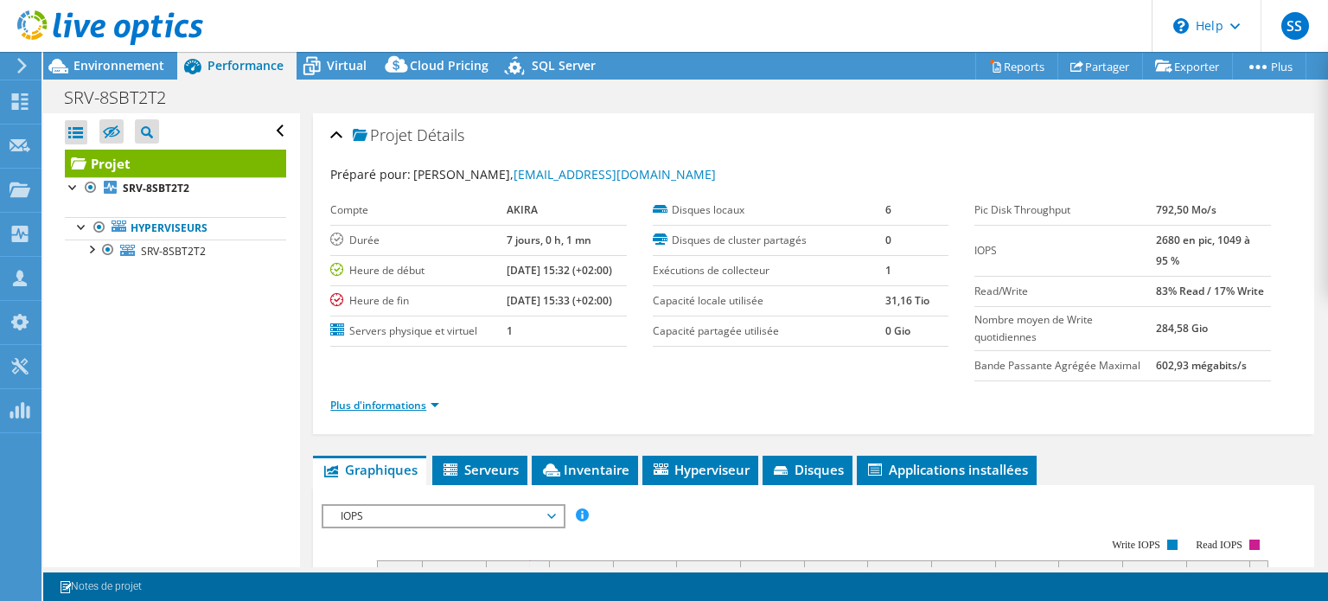
click at [383, 405] on link "Plus d'informations" at bounding box center [384, 405] width 109 height 15
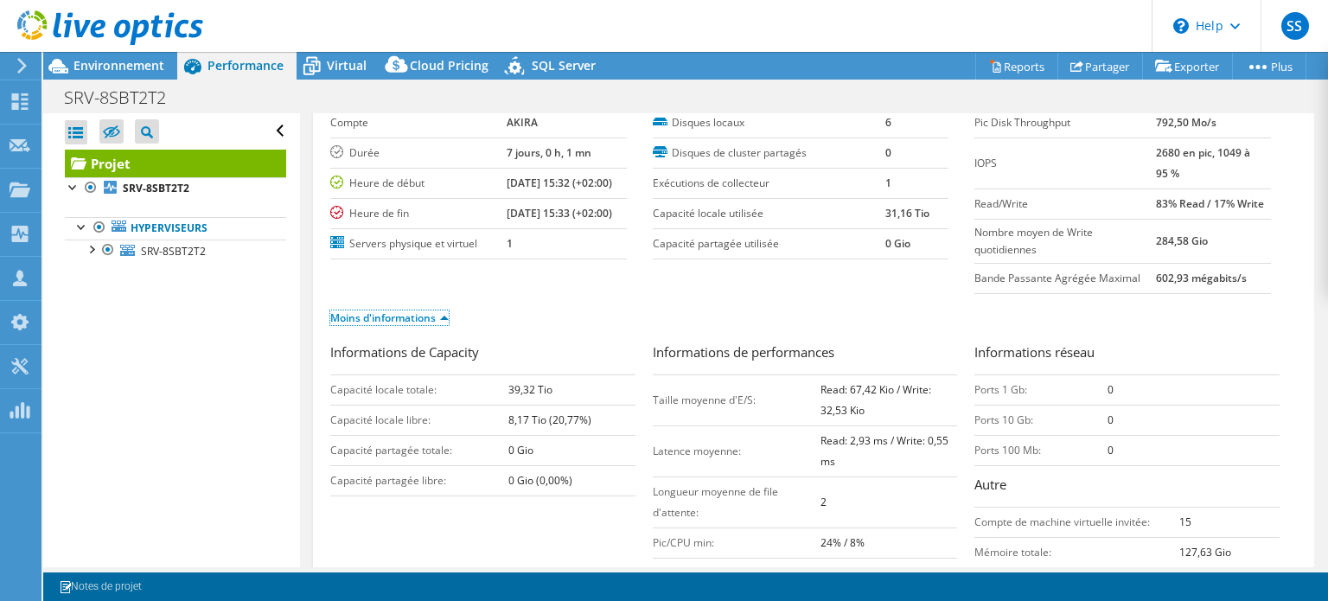
scroll to position [64, 0]
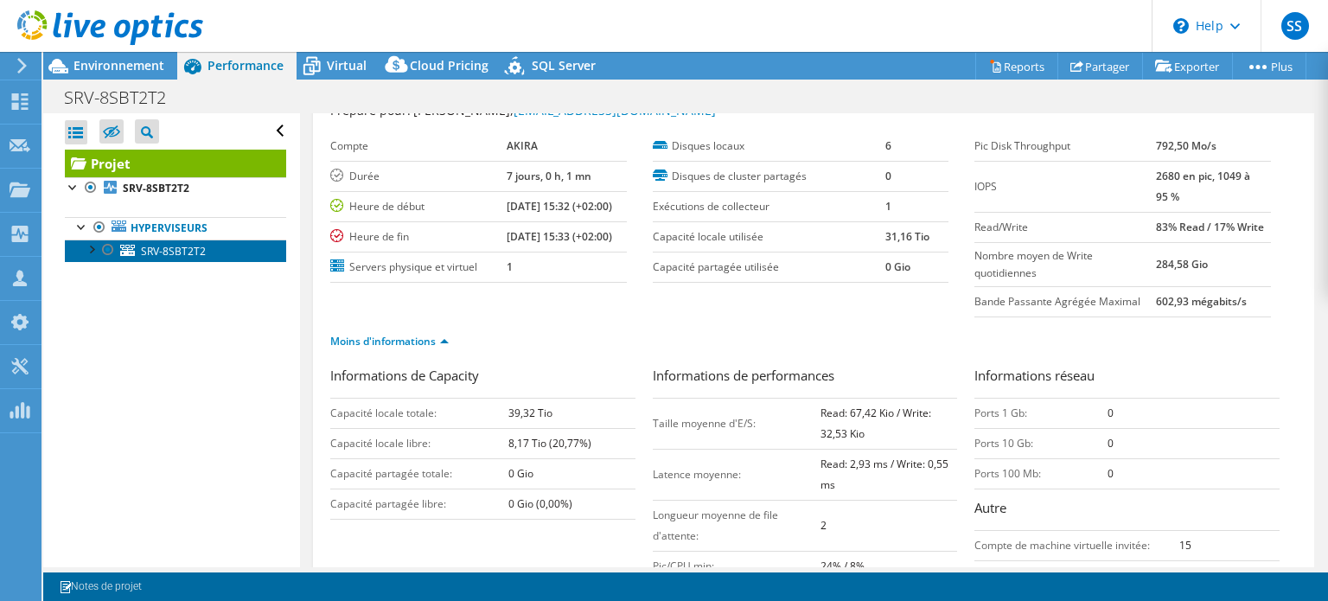
click at [159, 251] on span "SRV-8SBT2T2" at bounding box center [173, 251] width 65 height 15
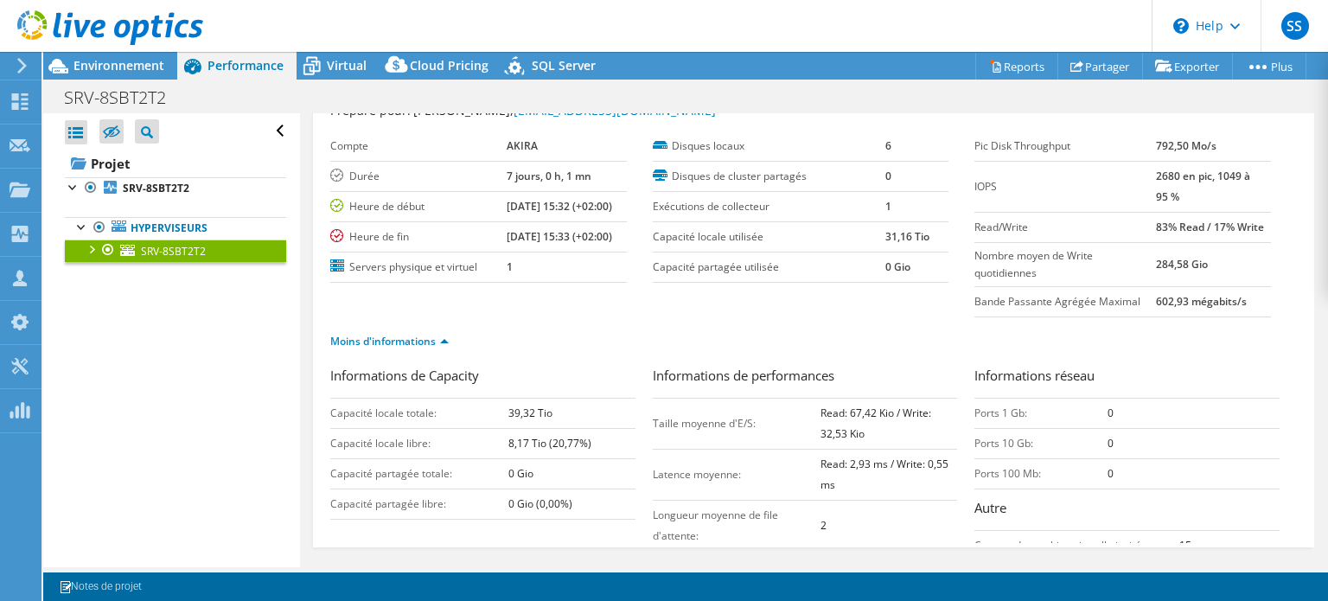
click at [96, 245] on div at bounding box center [90, 247] width 17 height 17
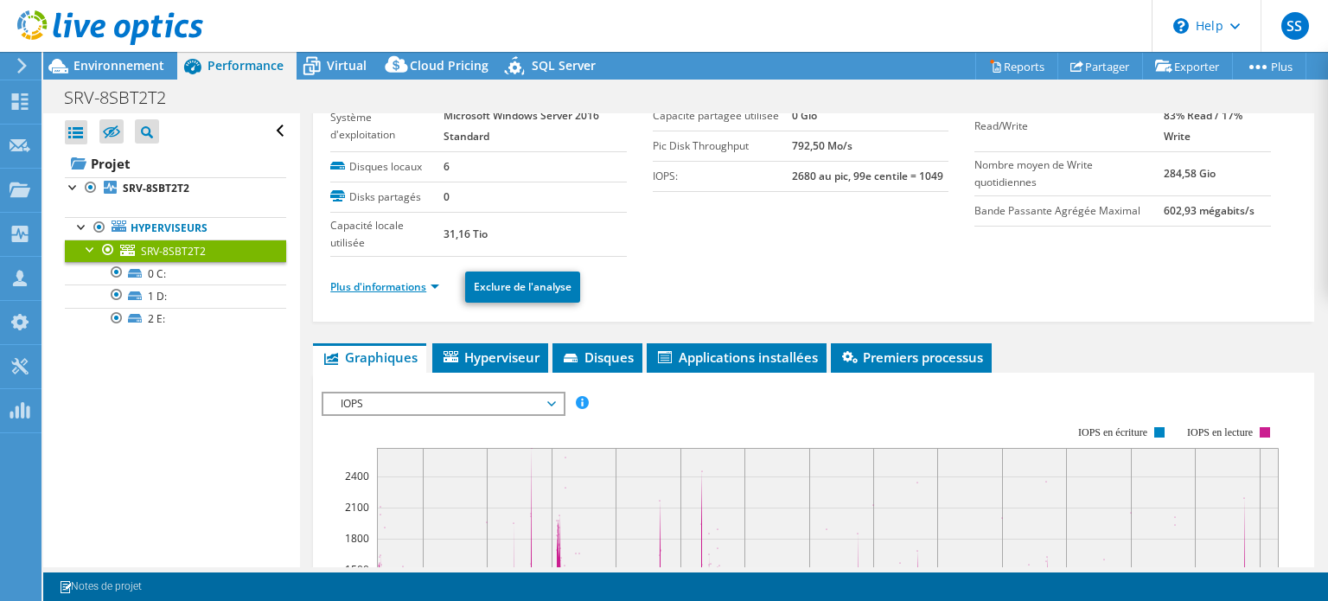
click at [409, 290] on link "Plus d'informations" at bounding box center [384, 286] width 109 height 15
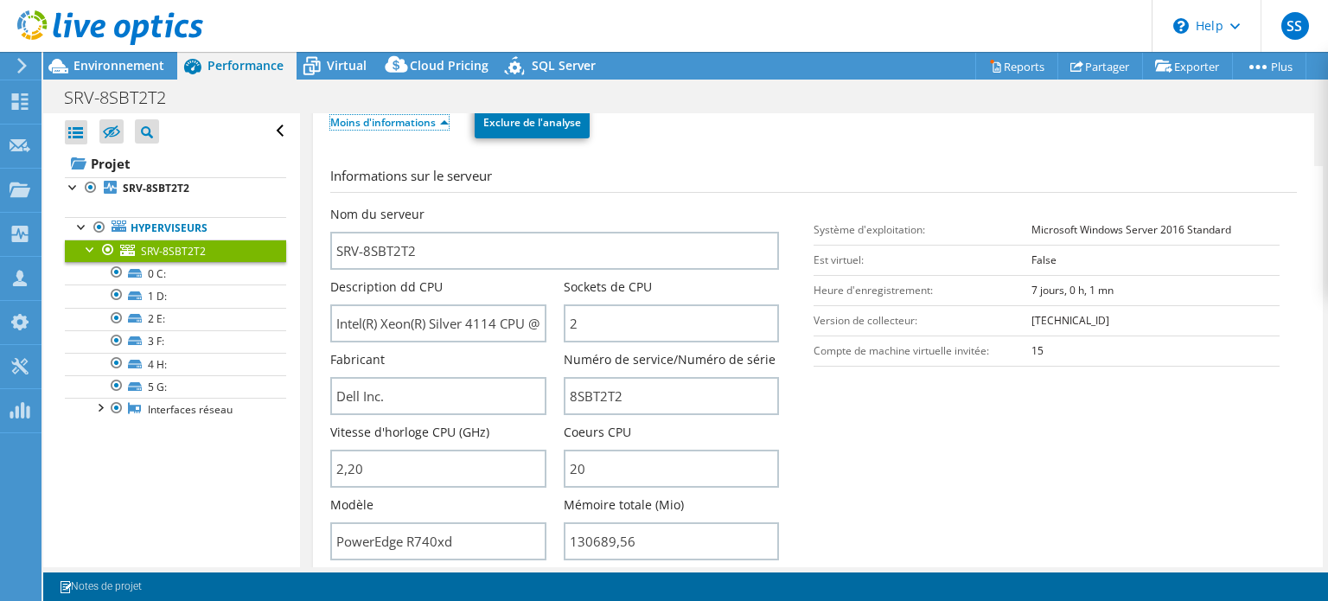
scroll to position [256, 0]
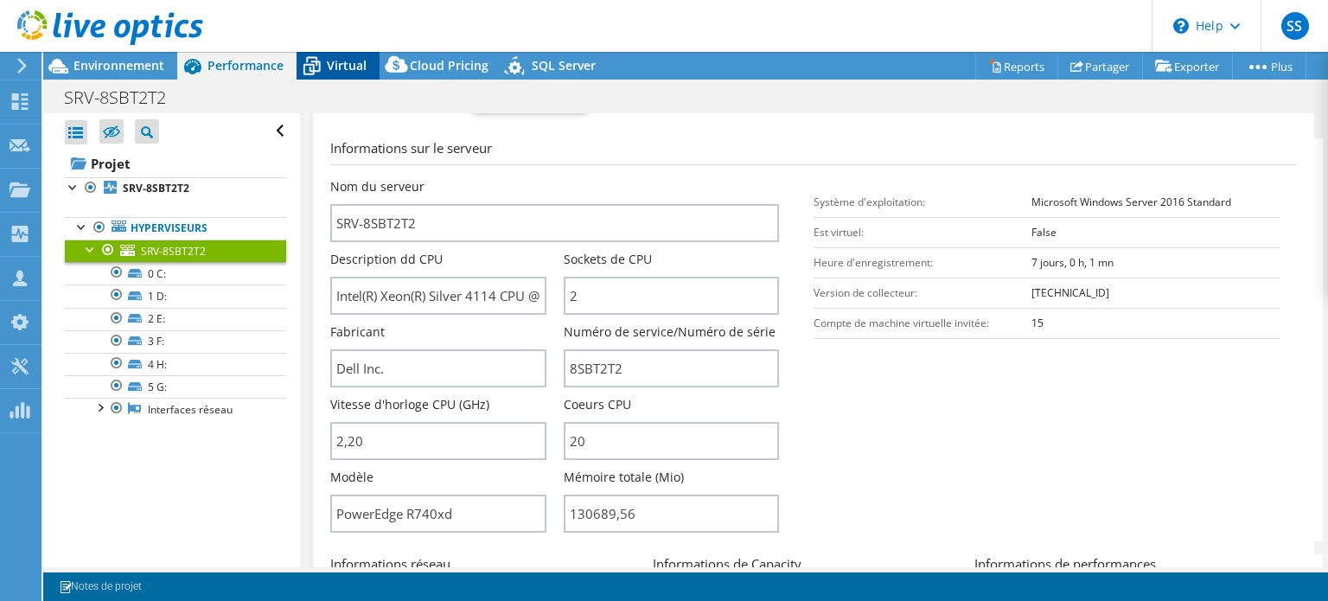
click at [335, 58] on span "Virtual" at bounding box center [347, 65] width 40 height 16
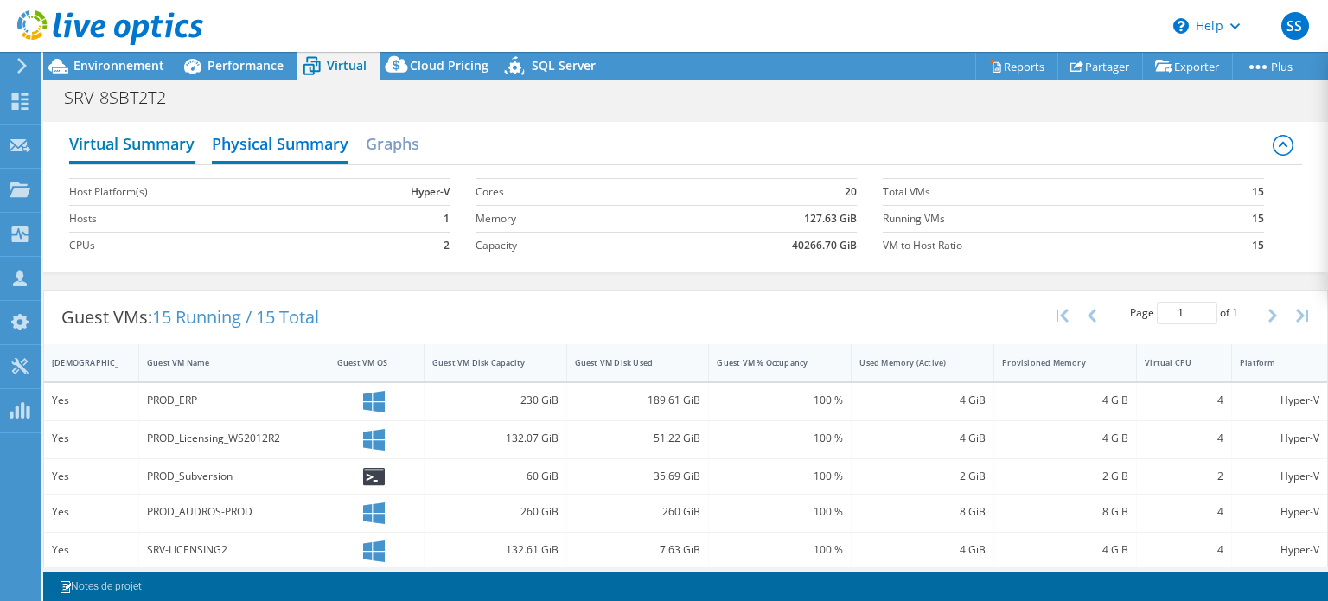
click at [143, 144] on h2 "Virtual Summary" at bounding box center [131, 145] width 125 height 38
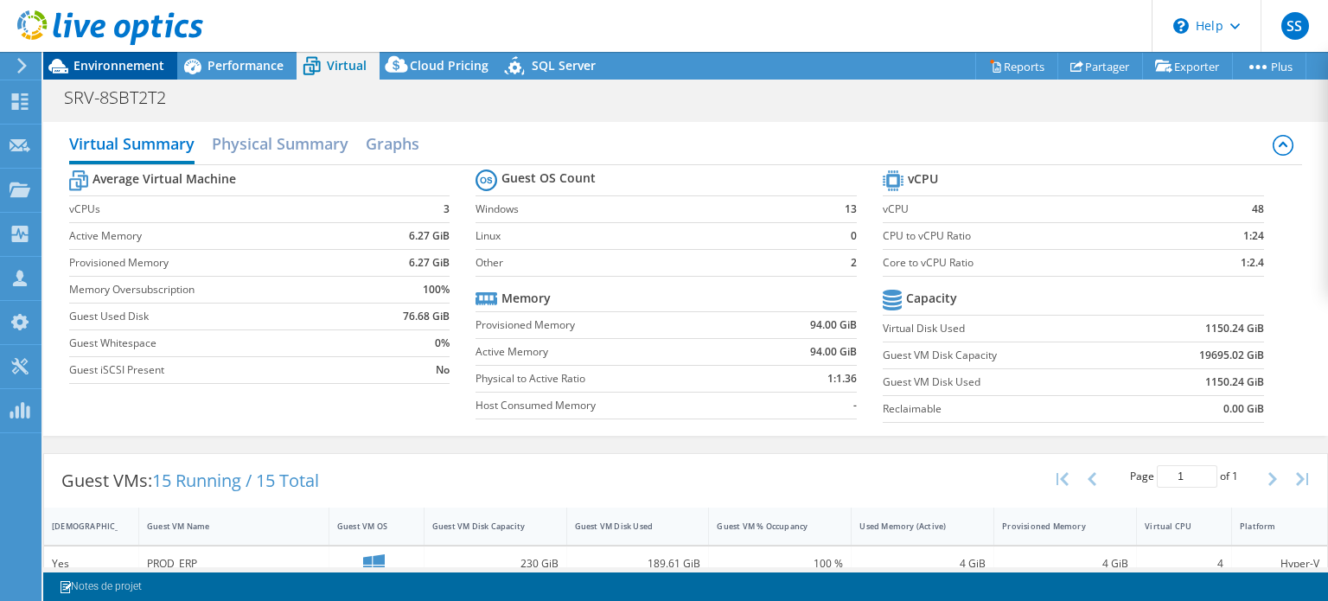
click at [149, 61] on span "Environnement" at bounding box center [118, 65] width 91 height 16
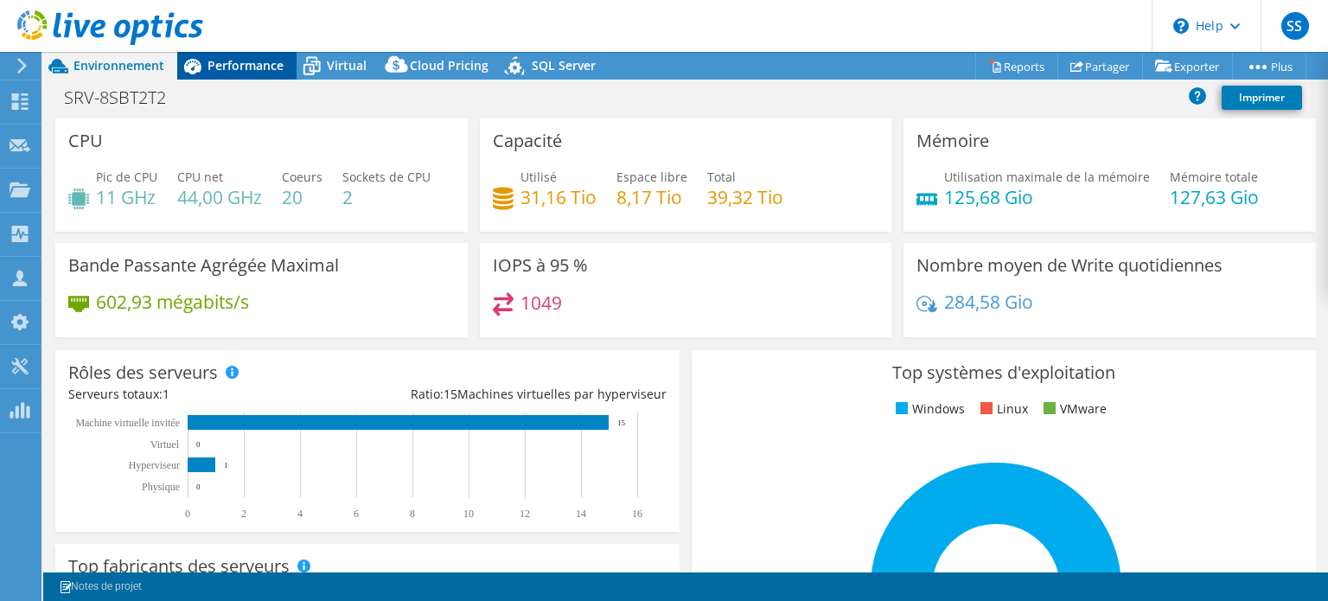
click at [254, 68] on span "Performance" at bounding box center [245, 65] width 76 height 16
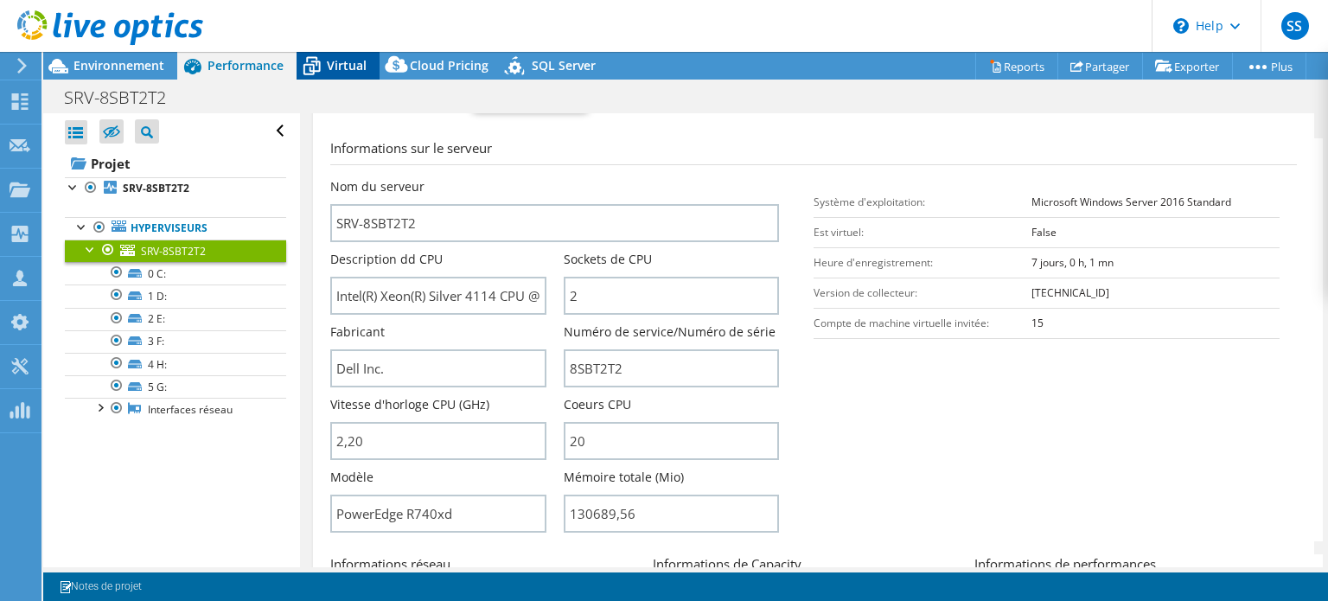
click at [346, 65] on span "Virtual" at bounding box center [347, 65] width 40 height 16
